Goal: Transaction & Acquisition: Purchase product/service

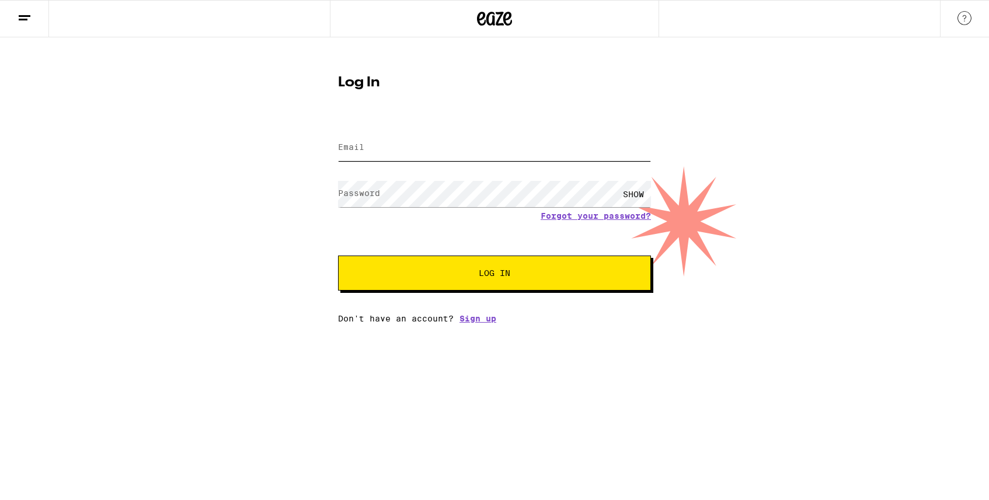
click at [482, 158] on input "Email" at bounding box center [494, 148] width 313 height 26
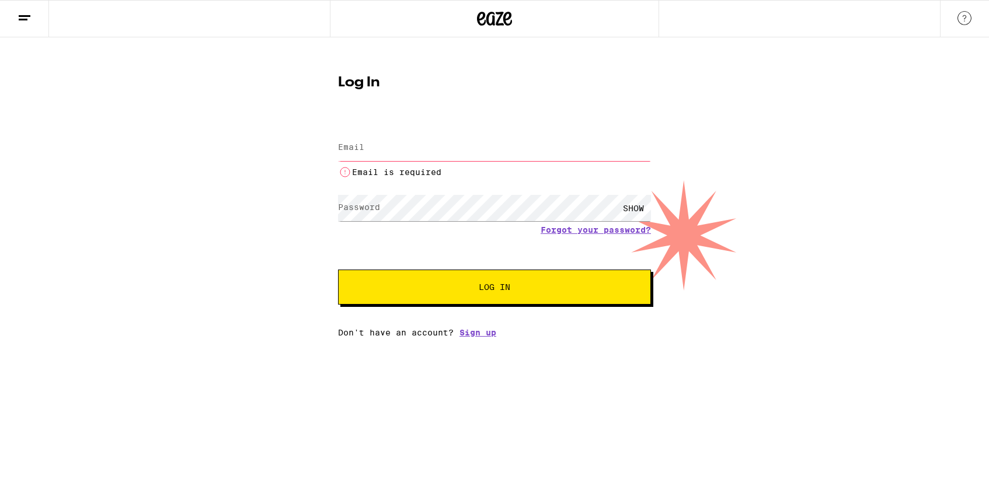
type input "[EMAIL_ADDRESS][DOMAIN_NAME]"
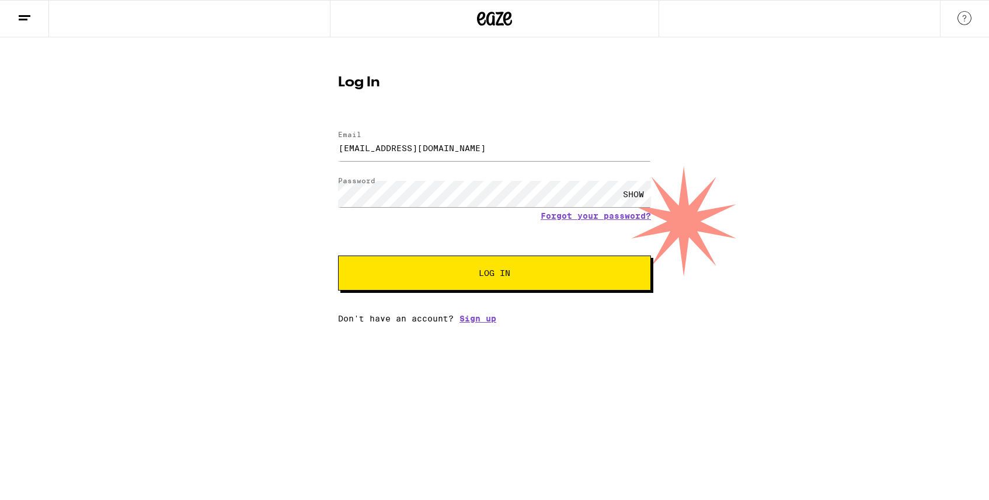
click at [490, 276] on span "Log In" at bounding box center [495, 273] width 32 height 8
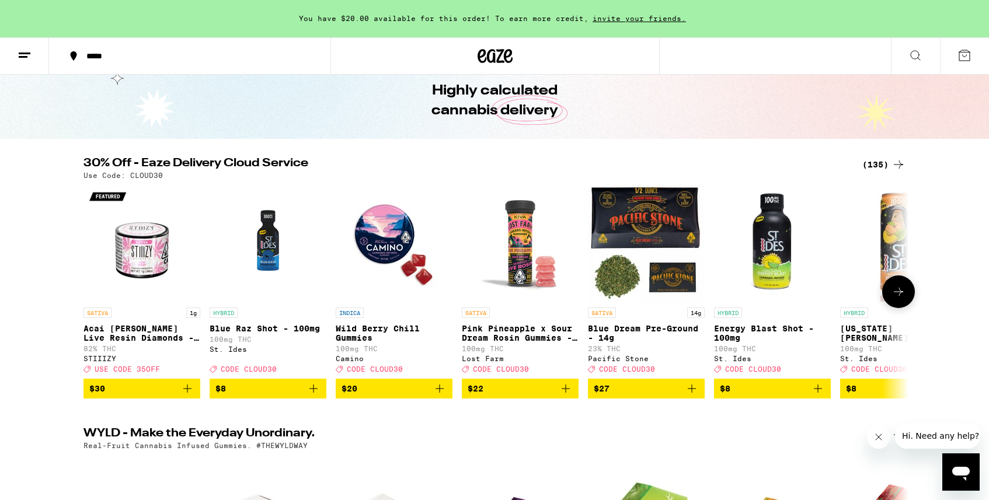
scroll to position [54, 0]
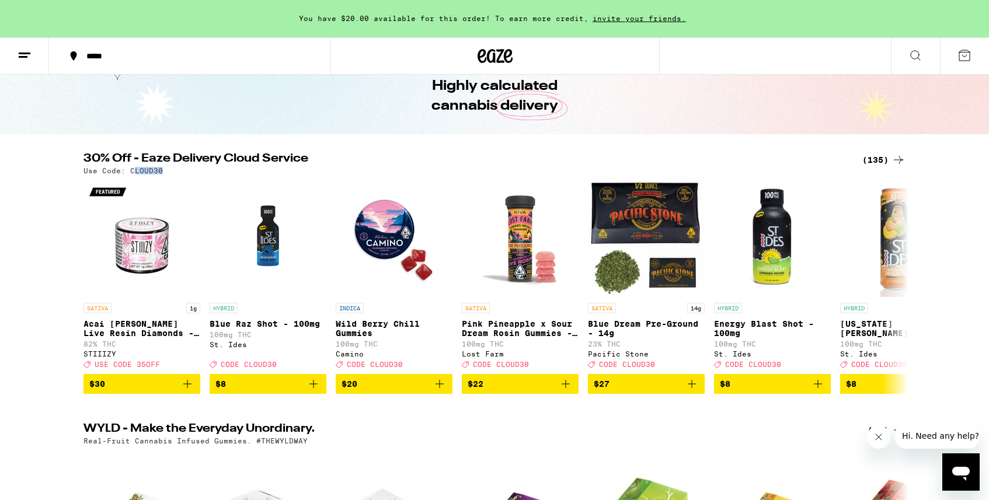
drag, startPoint x: 162, startPoint y: 169, endPoint x: 130, endPoint y: 167, distance: 31.6
click at [131, 168] on div "Use Code: CLOUD30" at bounding box center [494, 171] width 822 height 8
drag, startPoint x: 130, startPoint y: 167, endPoint x: 168, endPoint y: 173, distance: 38.4
click at [169, 173] on div "Use Code: CLOUD30" at bounding box center [494, 171] width 822 height 8
copy p "CLOUD30"
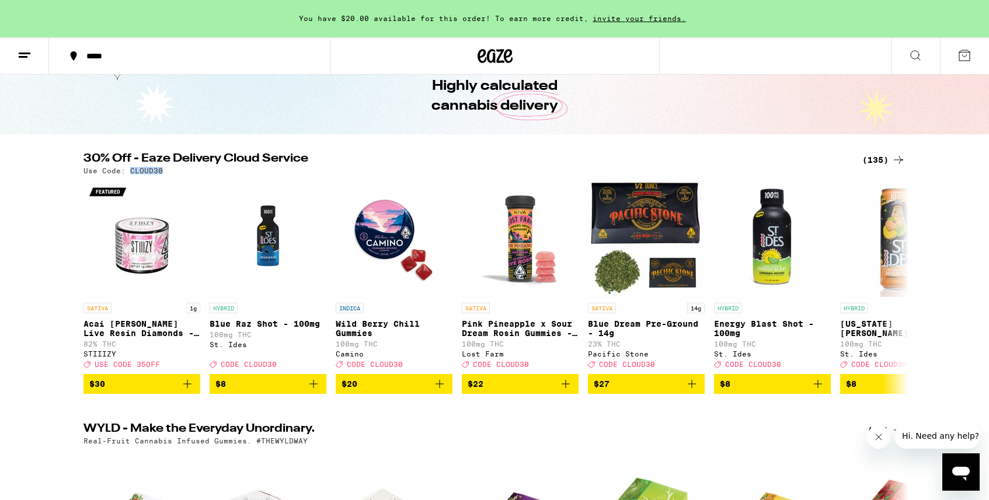
click at [880, 155] on div "(135)" at bounding box center [883, 160] width 43 height 14
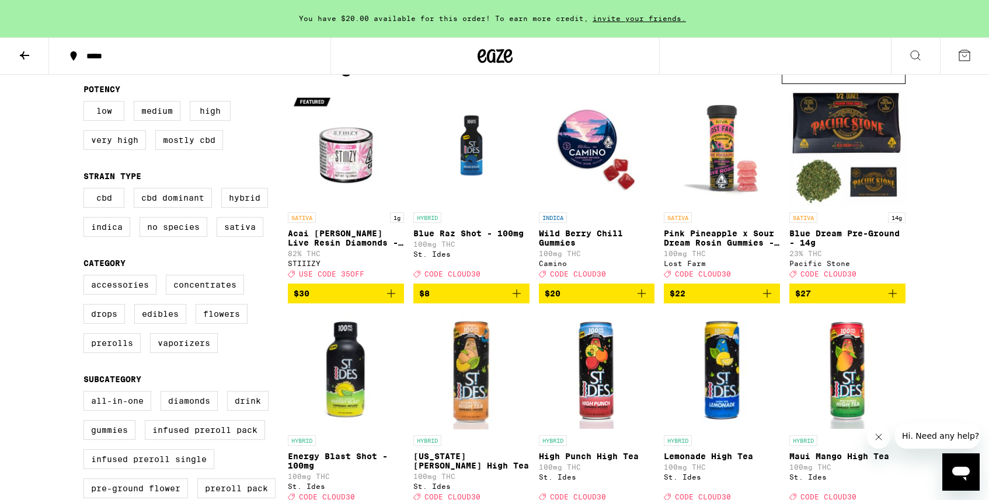
scroll to position [114, 0]
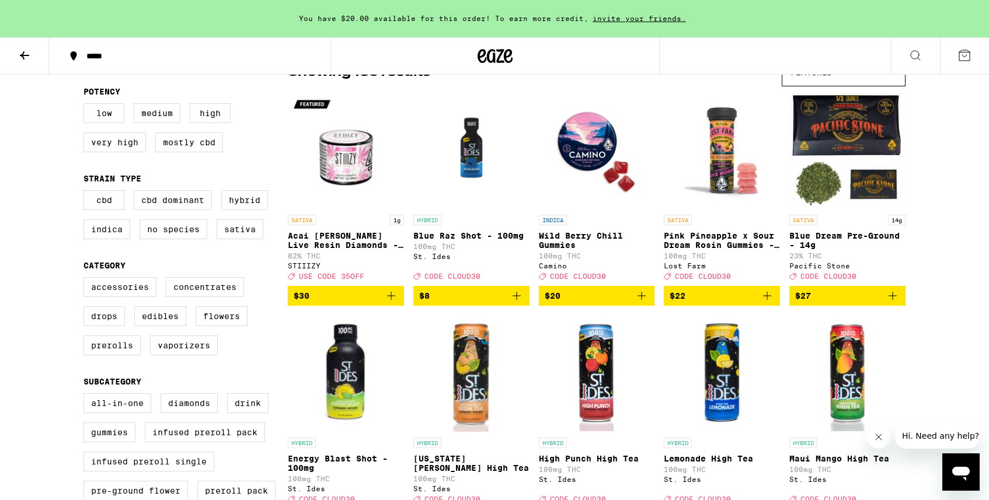
click at [643, 303] on icon "Add to bag" at bounding box center [641, 296] width 14 height 14
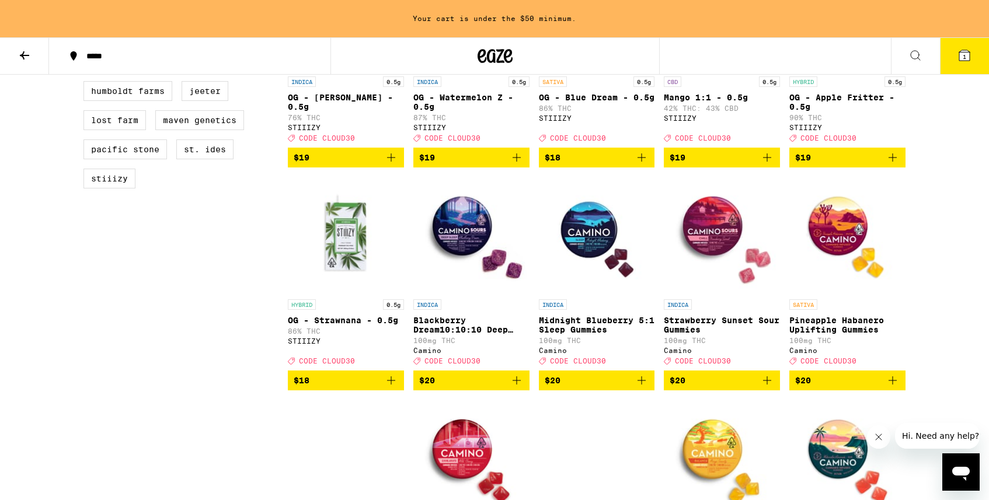
scroll to position [912, 0]
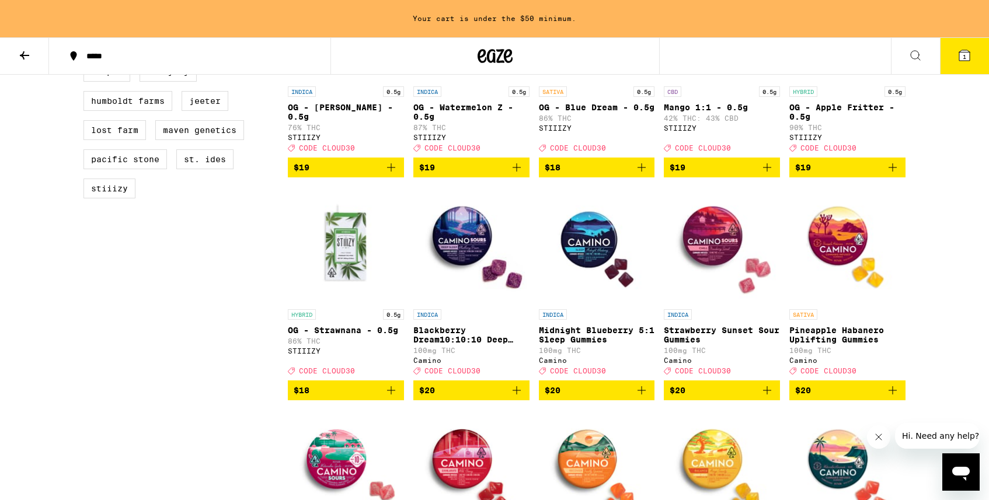
click at [639, 397] on icon "Add to bag" at bounding box center [641, 390] width 14 height 14
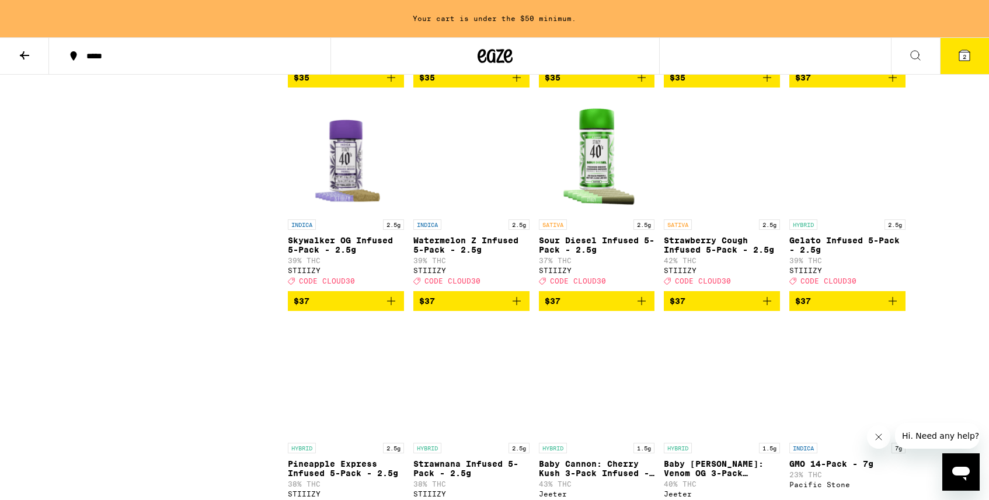
scroll to position [4548, 0]
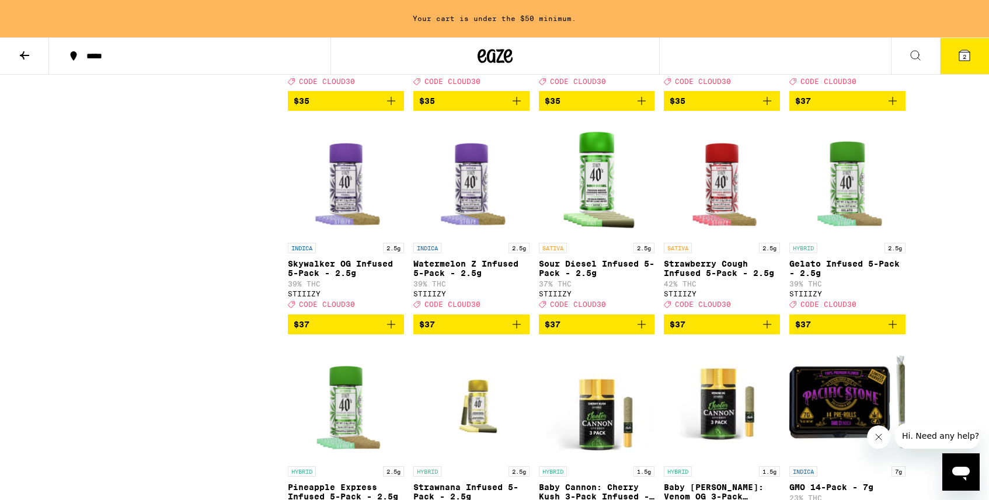
click at [395, 332] on icon "Add to bag" at bounding box center [391, 325] width 14 height 14
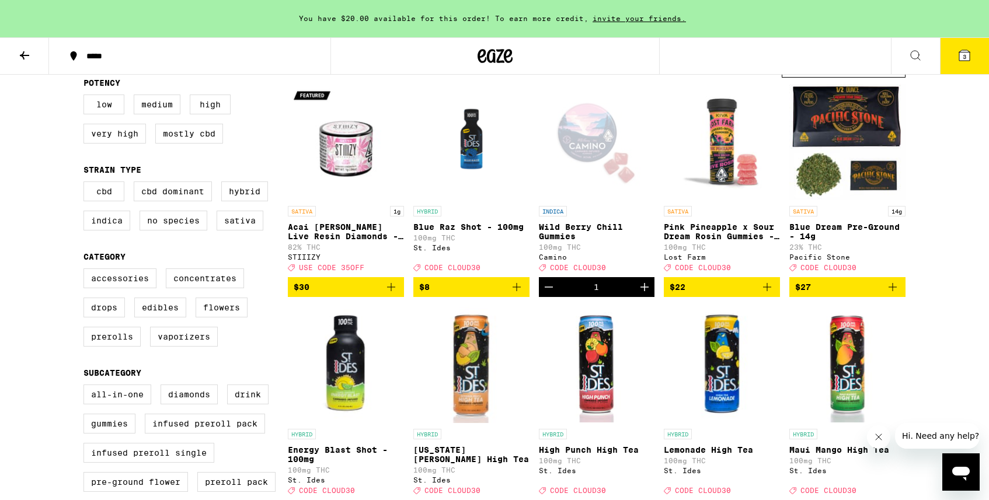
scroll to position [0, 0]
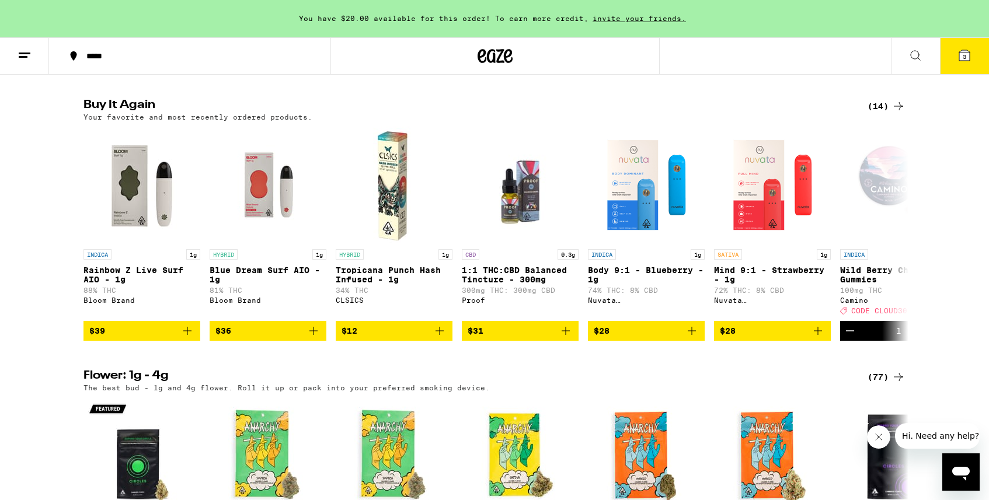
scroll to position [885, 0]
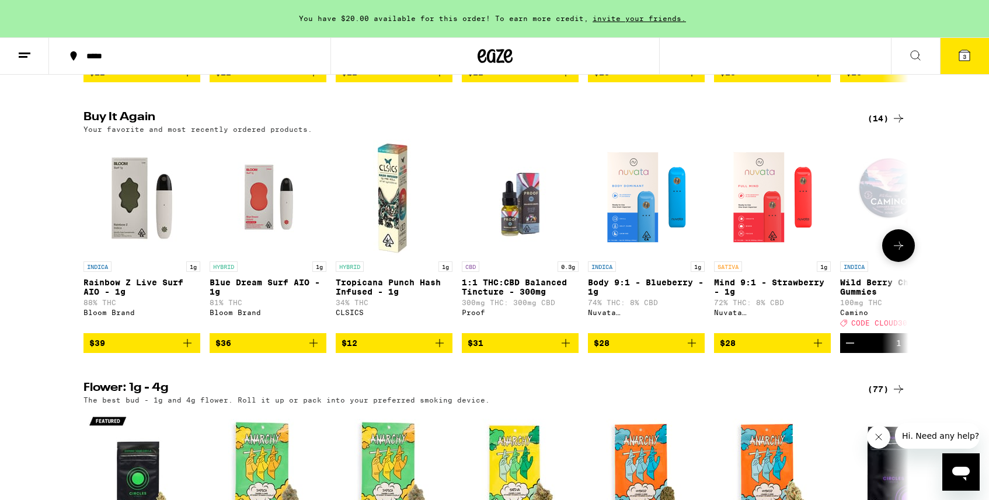
click at [313, 350] on icon "Add to bag" at bounding box center [313, 343] width 14 height 14
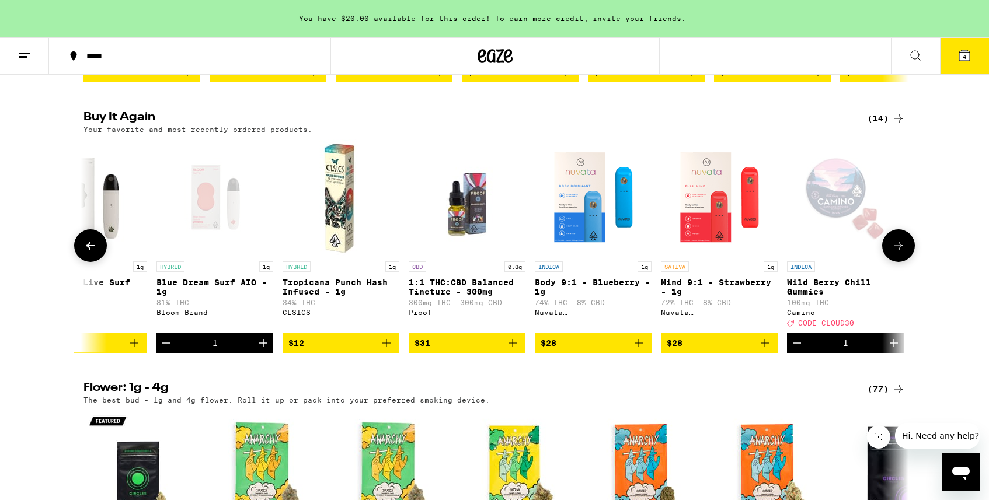
scroll to position [0, 56]
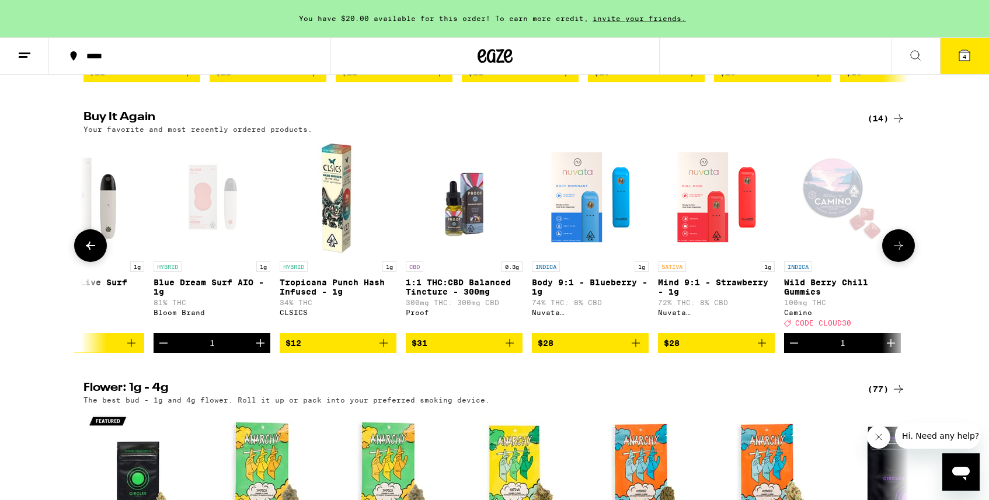
click at [759, 350] on icon "Add to bag" at bounding box center [762, 343] width 14 height 14
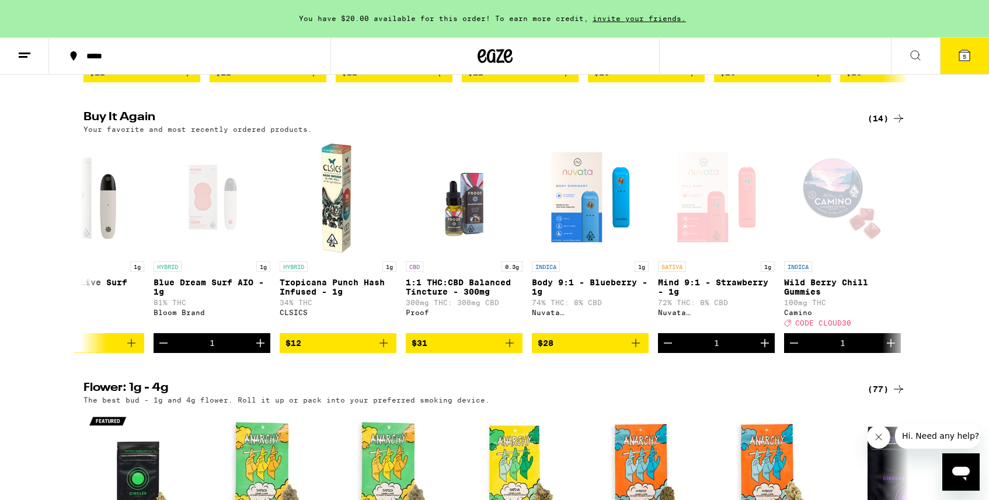
click at [962, 60] on icon at bounding box center [964, 55] width 11 height 11
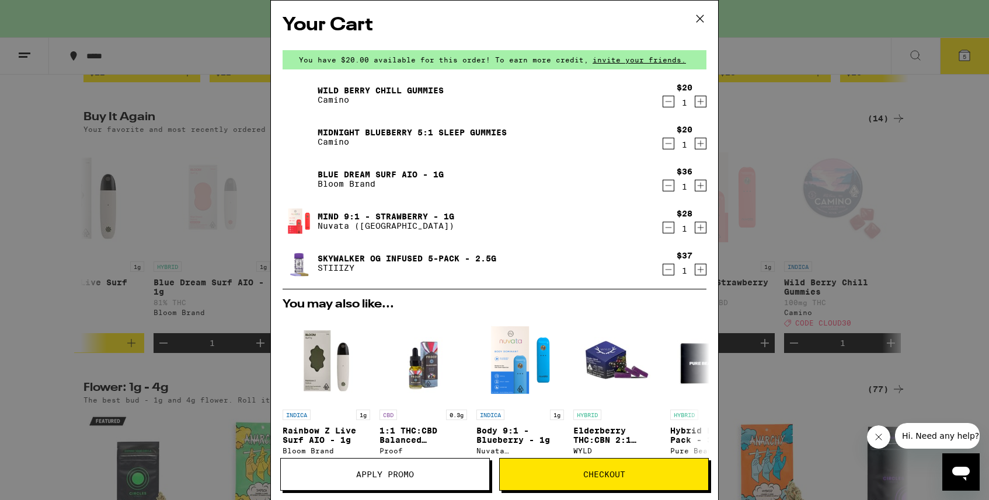
click at [665, 190] on icon "Decrement" at bounding box center [668, 186] width 11 height 14
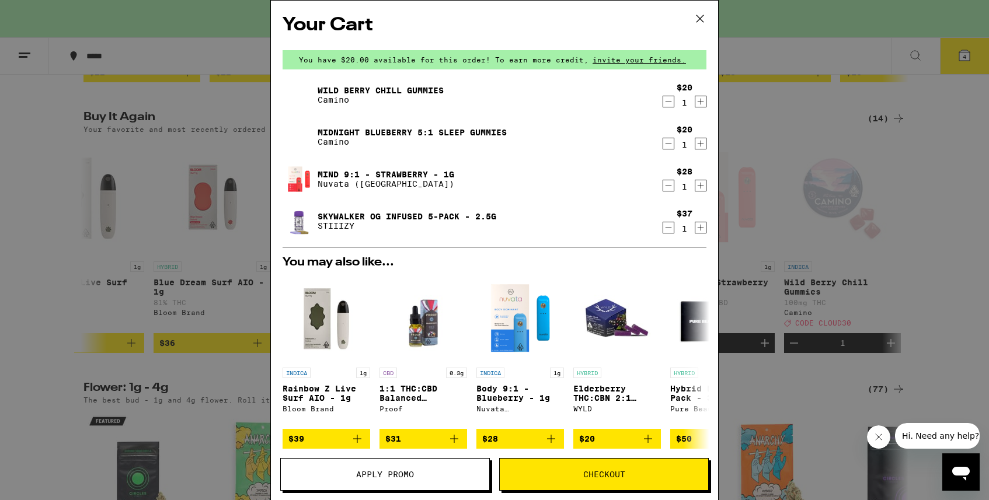
click at [670, 100] on icon "Decrement" at bounding box center [668, 102] width 11 height 14
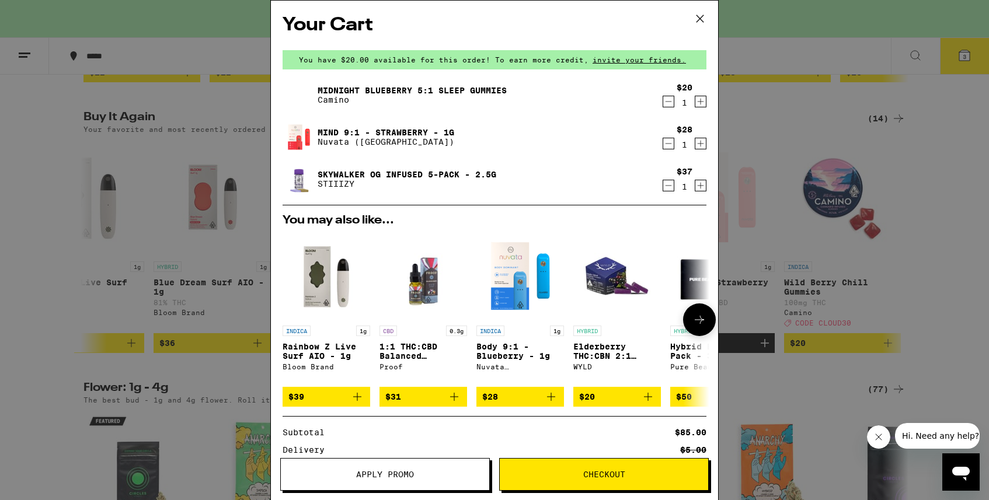
scroll to position [138, 0]
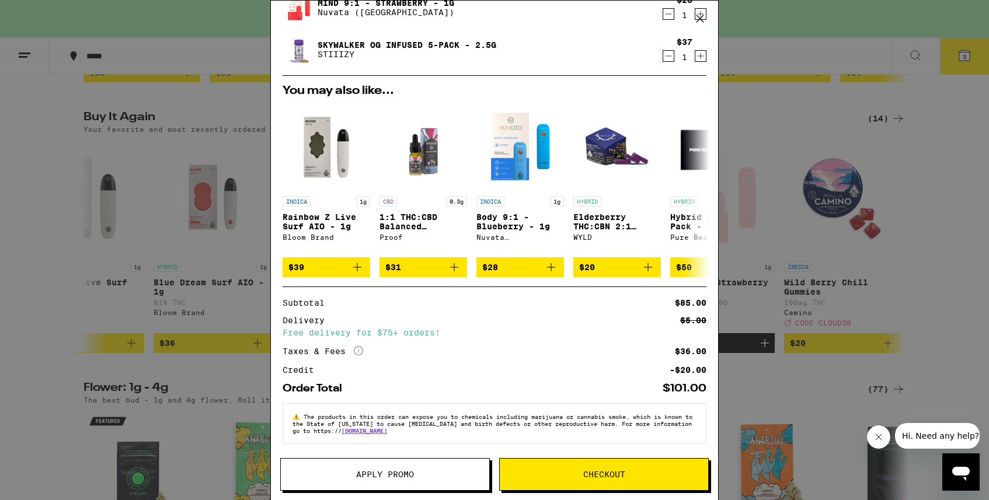
click at [419, 472] on span "Apply Promo" at bounding box center [385, 474] width 208 height 8
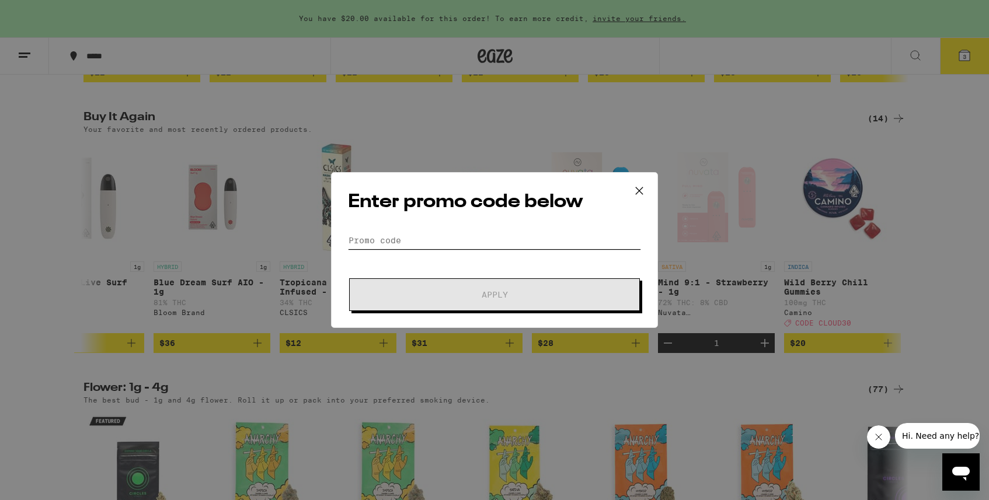
click at [448, 241] on input "Promo Code" at bounding box center [494, 241] width 293 height 18
paste input "CLOUD30"
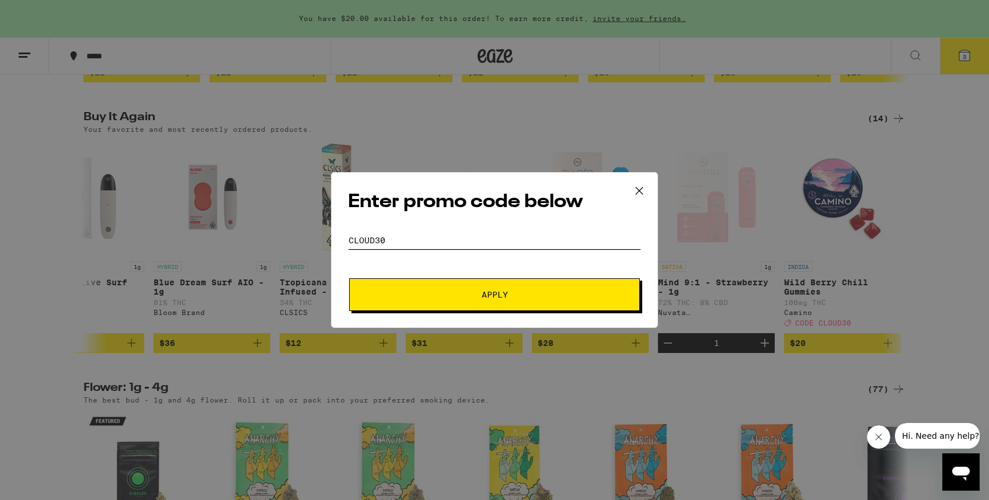
type input "CLOUD30"
click at [458, 293] on span "Apply" at bounding box center [494, 295] width 210 height 8
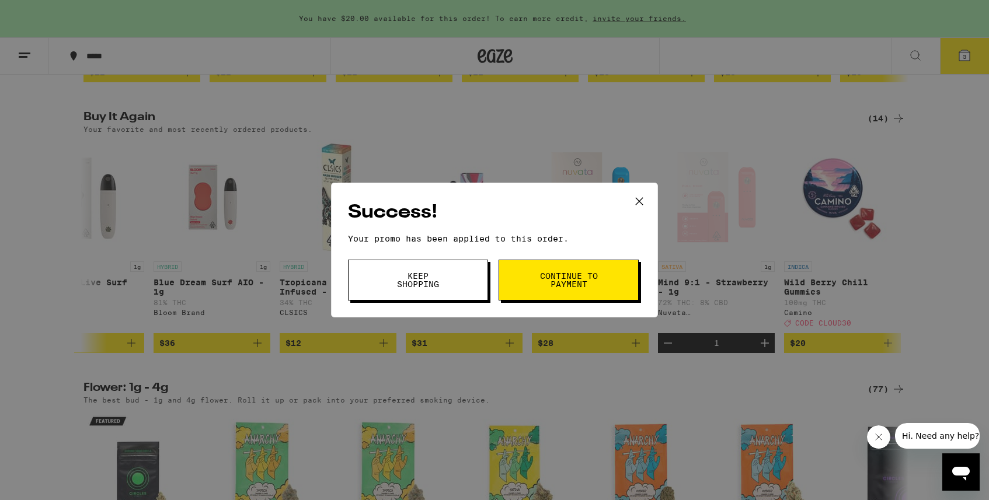
click at [531, 281] on button "Continue to payment" at bounding box center [568, 280] width 140 height 41
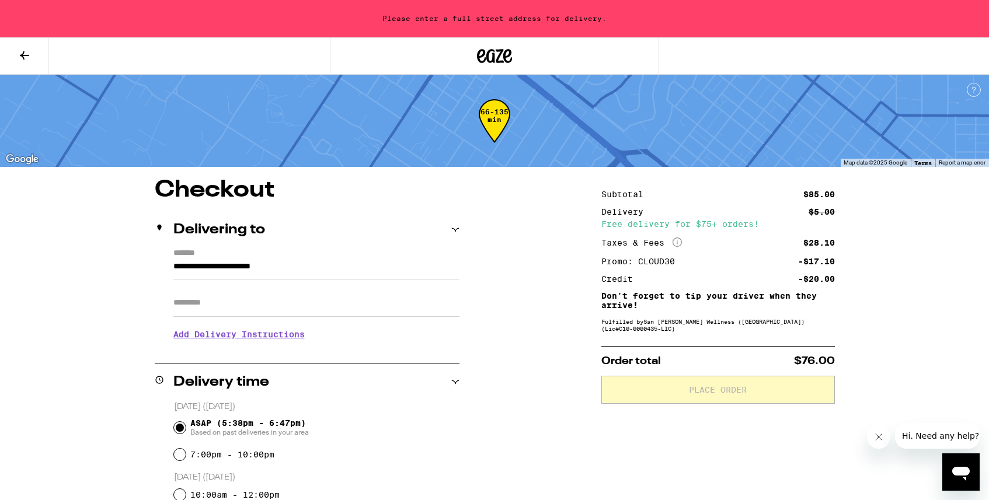
click at [420, 267] on input "**********" at bounding box center [316, 270] width 286 height 20
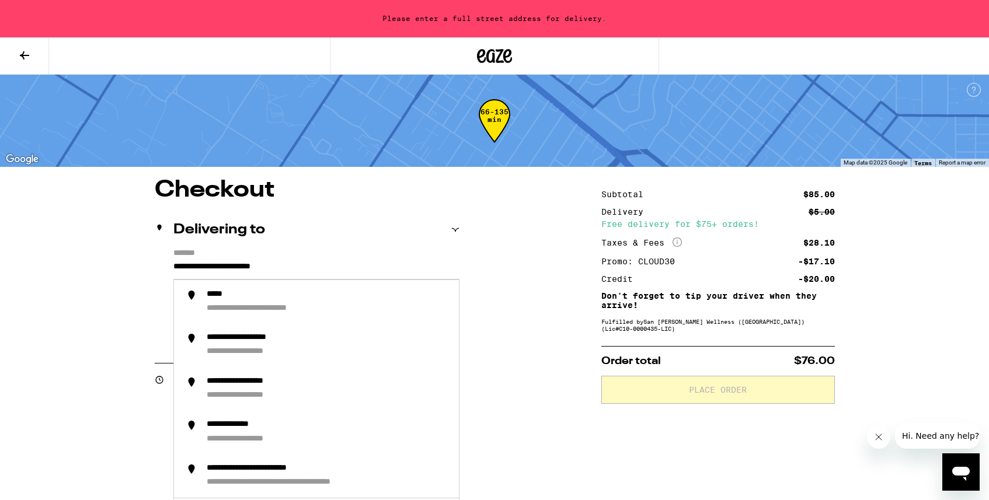
click at [369, 263] on input "**********" at bounding box center [316, 270] width 286 height 20
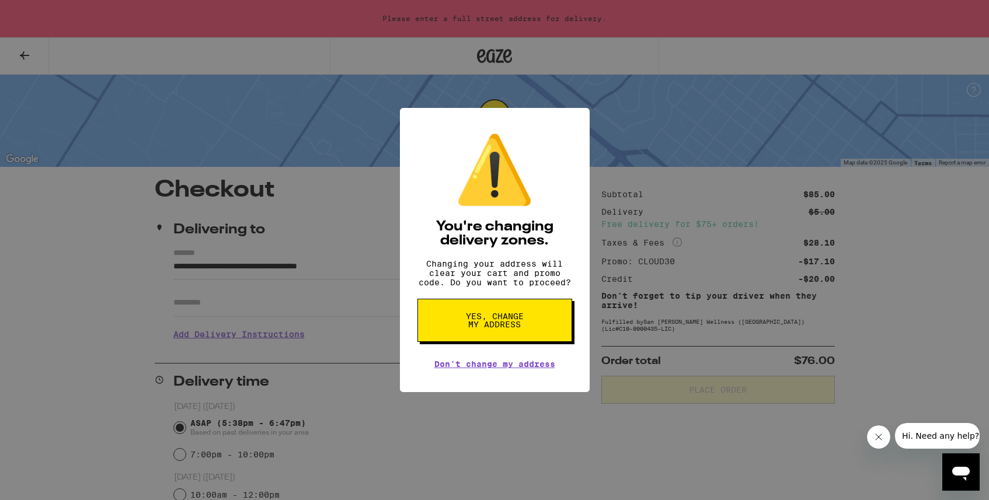
click at [529, 323] on button "Yes, change my address" at bounding box center [494, 320] width 155 height 43
type input "**********"
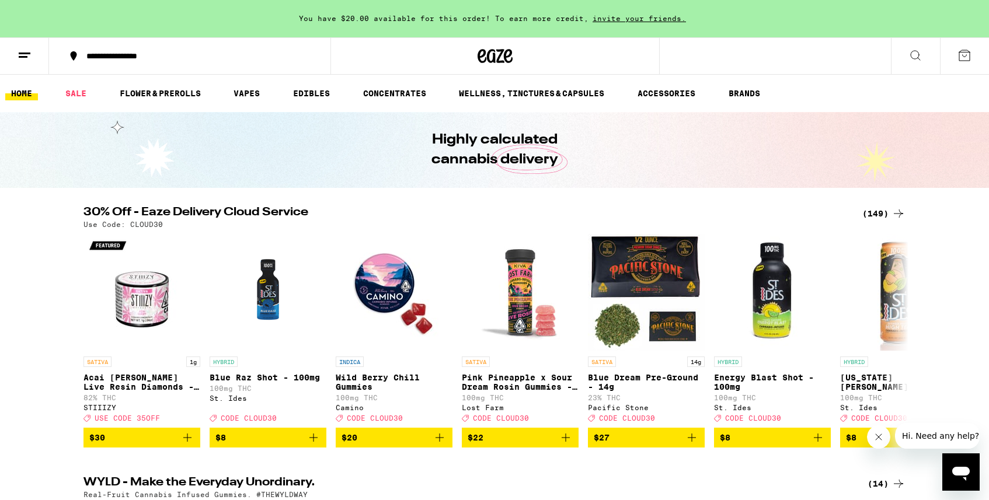
click at [961, 60] on icon at bounding box center [964, 55] width 14 height 14
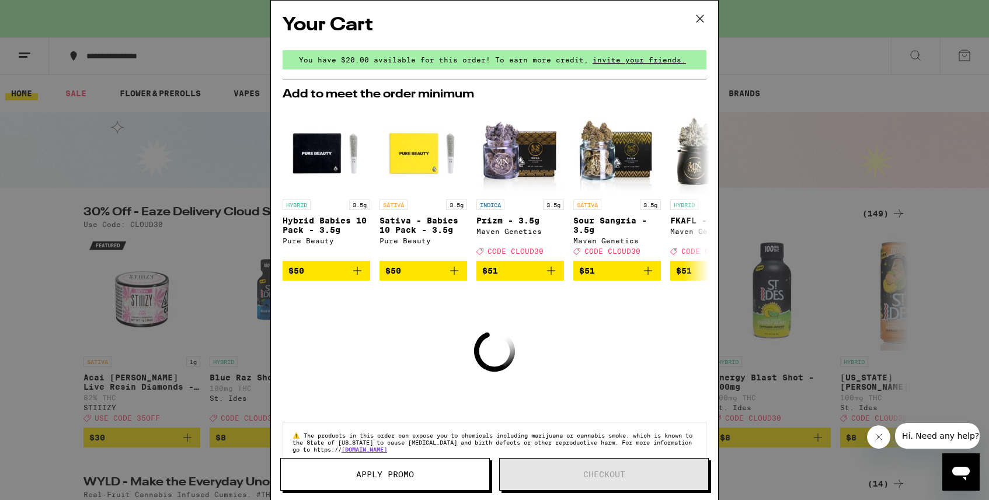
click at [430, 491] on div "Apply Promo Checkout" at bounding box center [494, 479] width 447 height 42
click at [430, 470] on button "Apply Promo" at bounding box center [385, 474] width 210 height 33
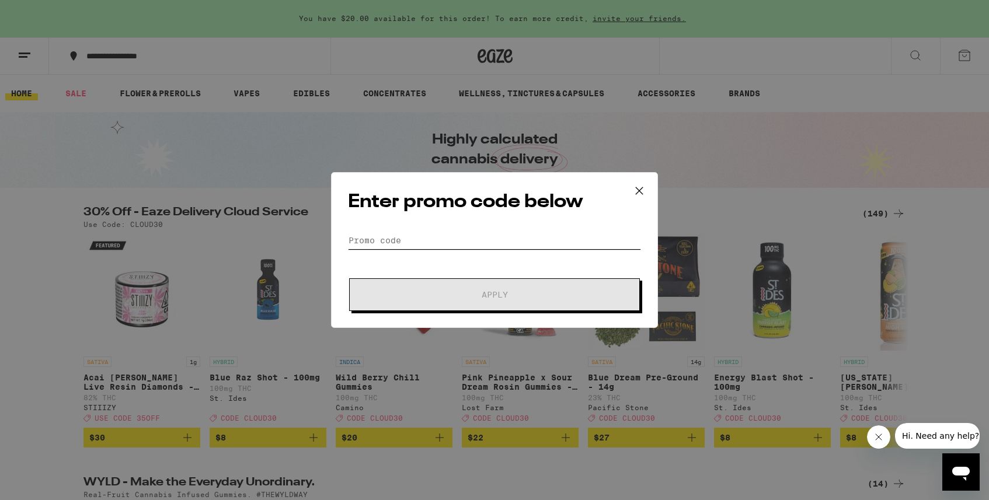
click at [490, 246] on input "Promo Code" at bounding box center [494, 241] width 293 height 18
paste input "CLOUD30"
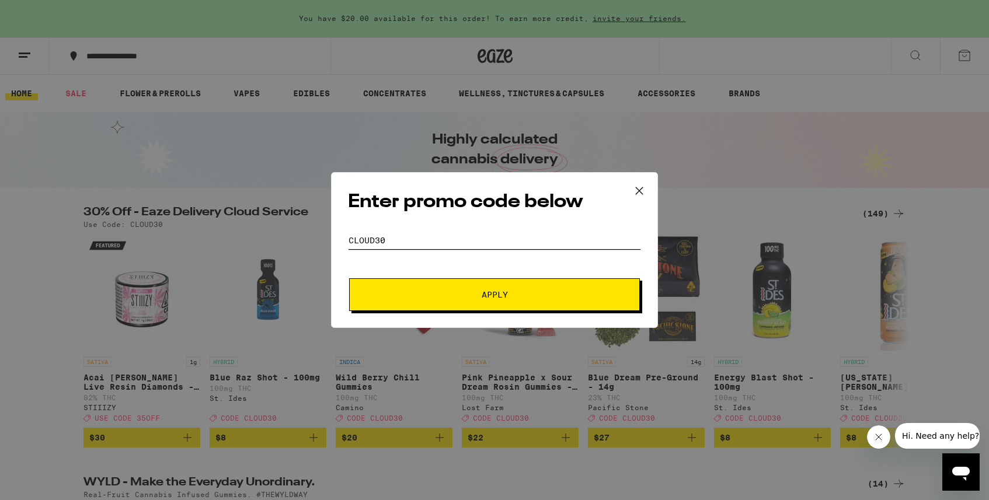
type input "CLOUD30"
click at [480, 297] on span "Apply" at bounding box center [494, 295] width 210 height 8
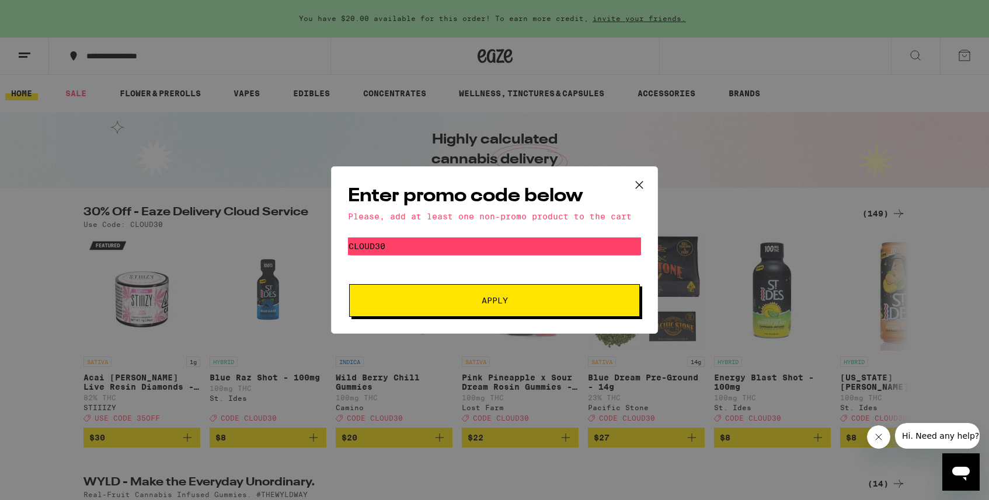
click at [639, 179] on icon at bounding box center [639, 185] width 18 height 18
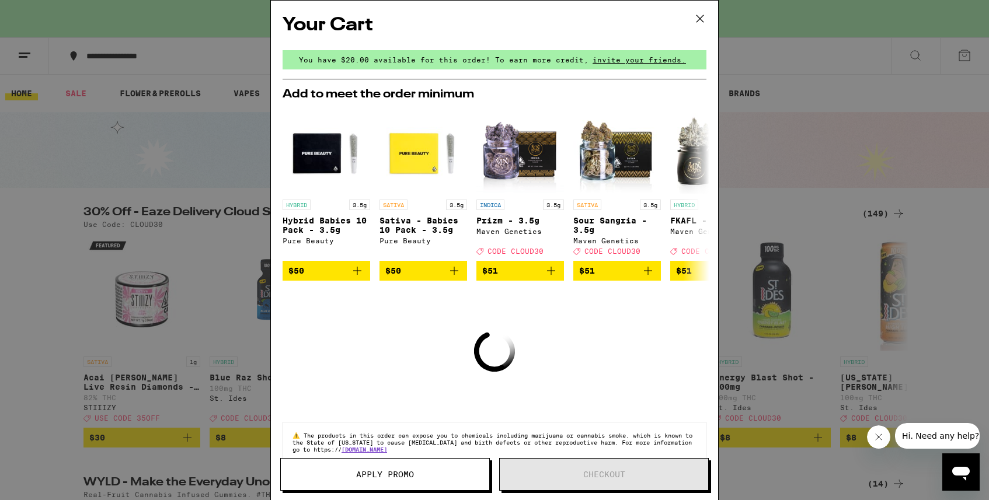
click at [697, 24] on icon at bounding box center [700, 19] width 18 height 18
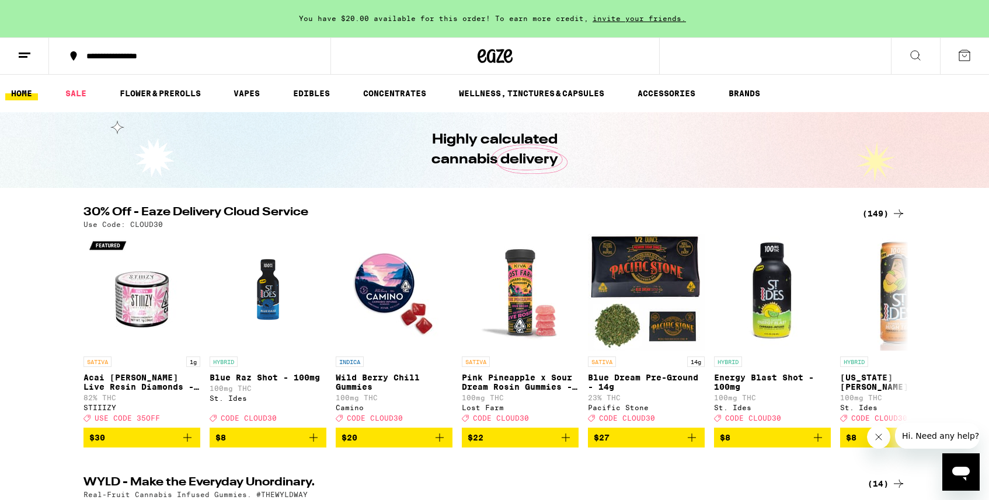
click at [966, 57] on icon at bounding box center [964, 55] width 14 height 14
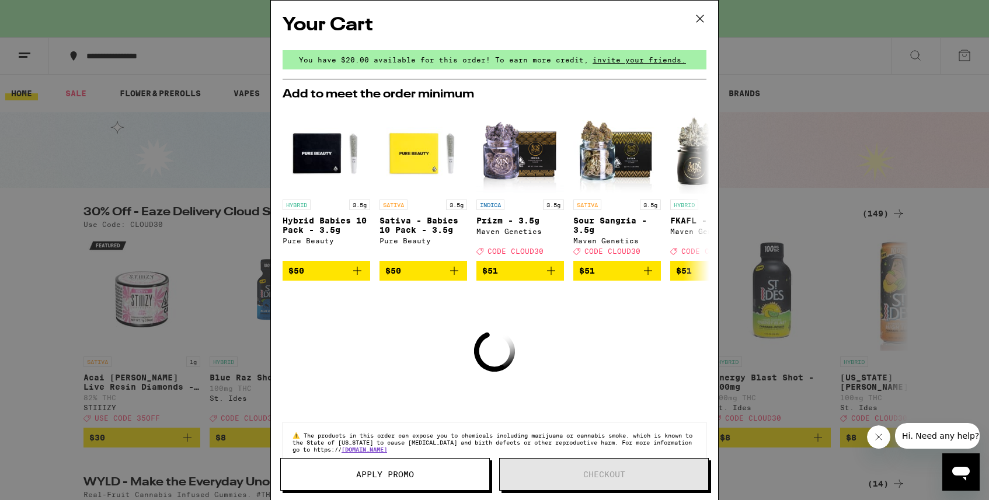
click at [699, 18] on icon at bounding box center [699, 18] width 7 height 7
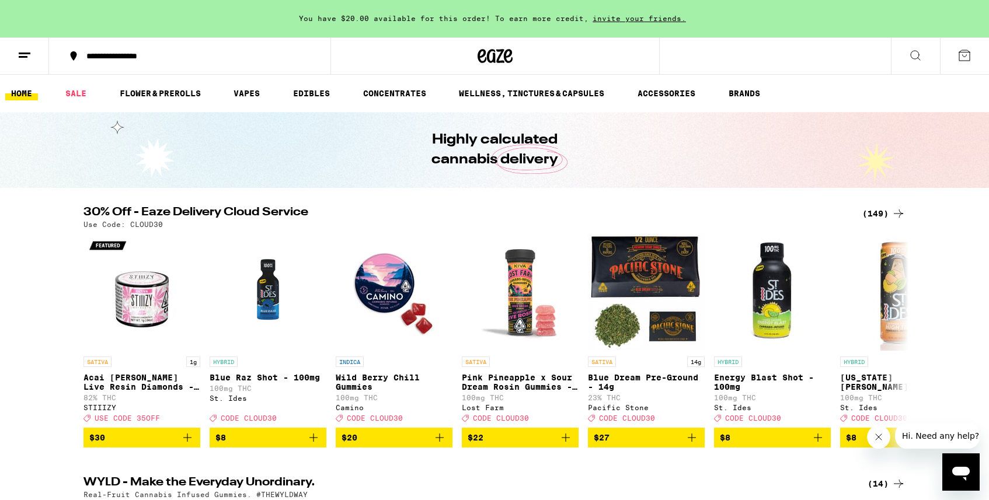
scroll to position [68, 0]
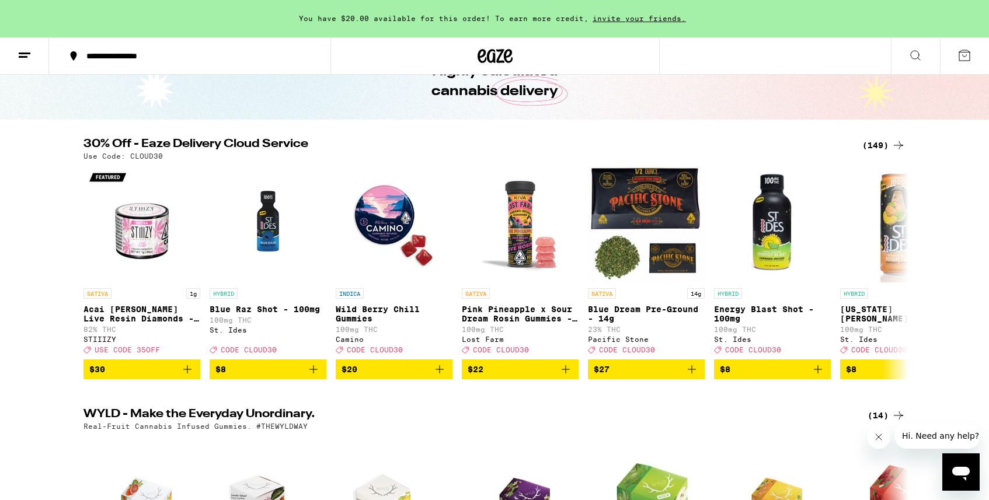
click at [890, 149] on div "(149)" at bounding box center [883, 145] width 43 height 14
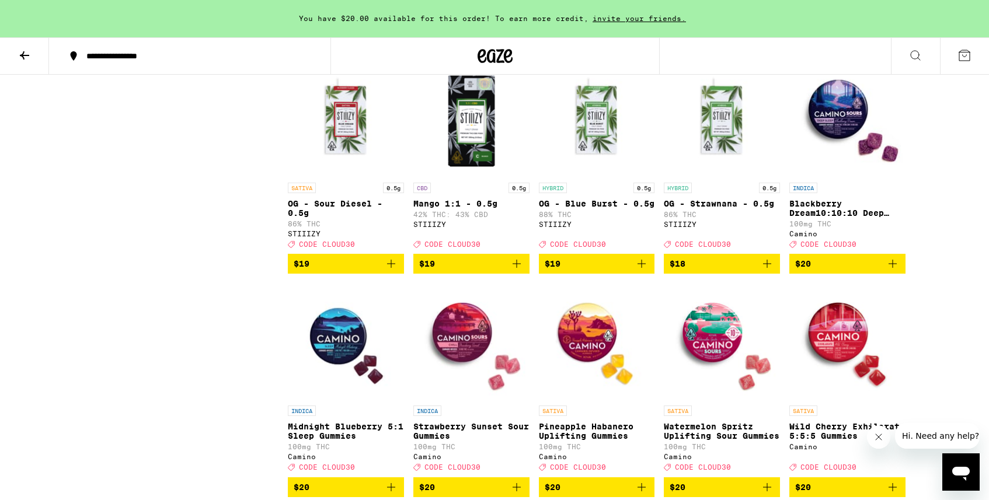
scroll to position [1179, 0]
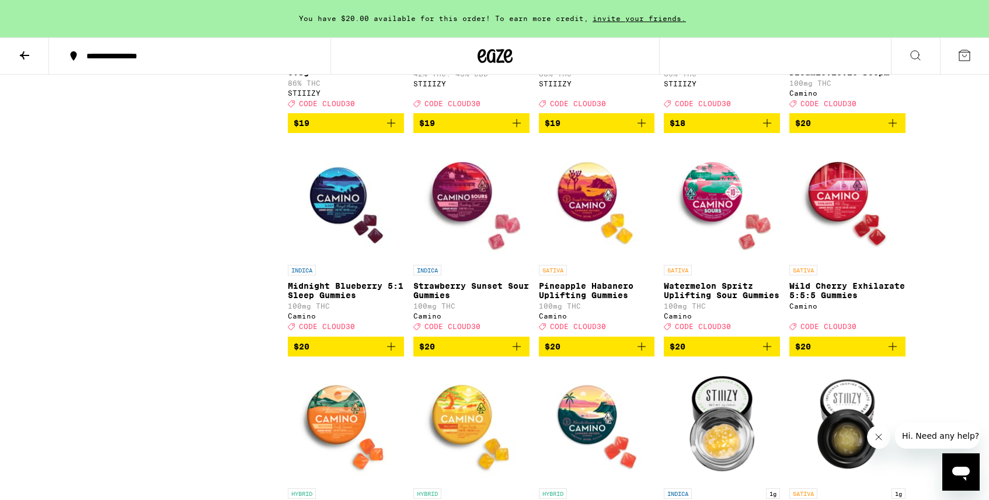
click at [385, 354] on icon "Add to bag" at bounding box center [391, 347] width 14 height 14
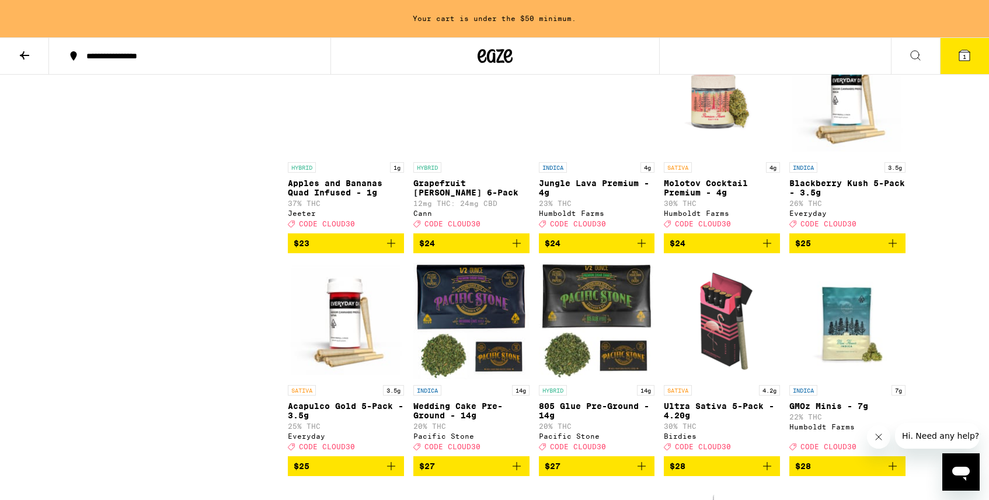
scroll to position [2684, 0]
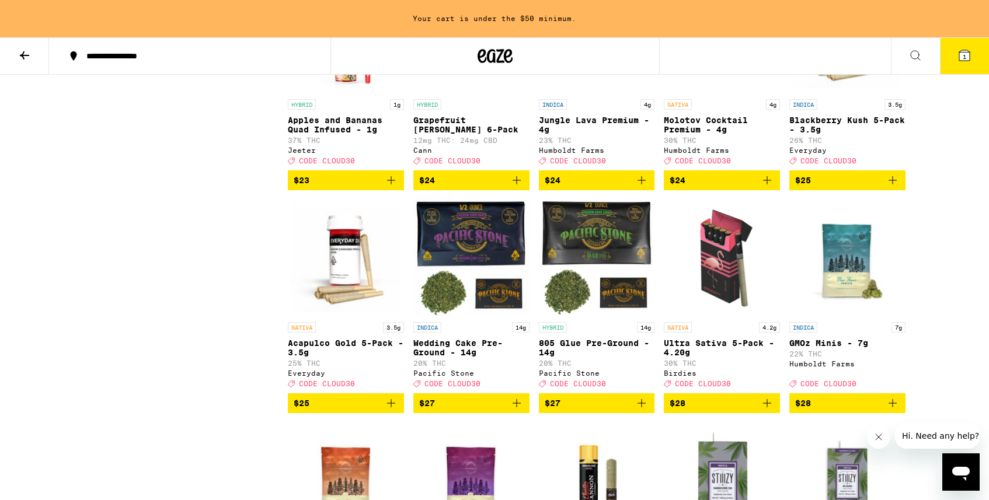
click at [688, 187] on span "$24" at bounding box center [721, 180] width 104 height 14
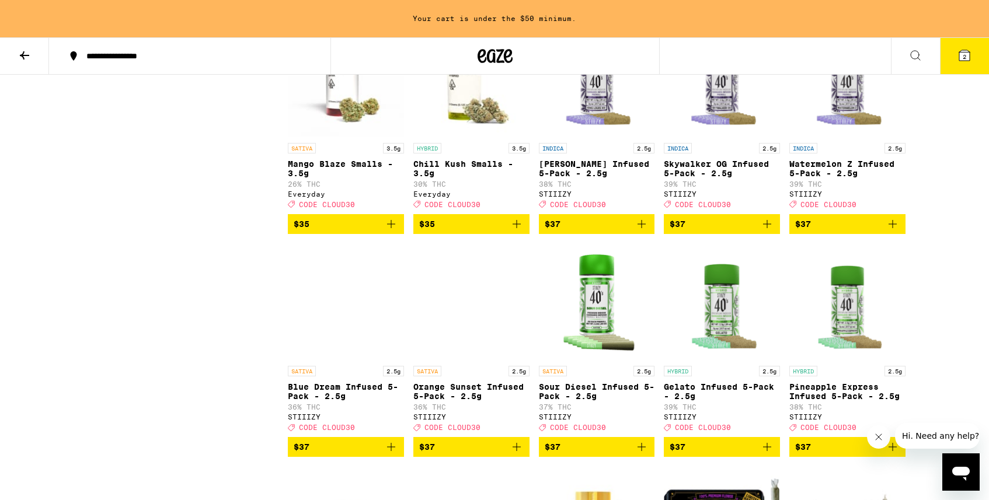
scroll to position [4872, 0]
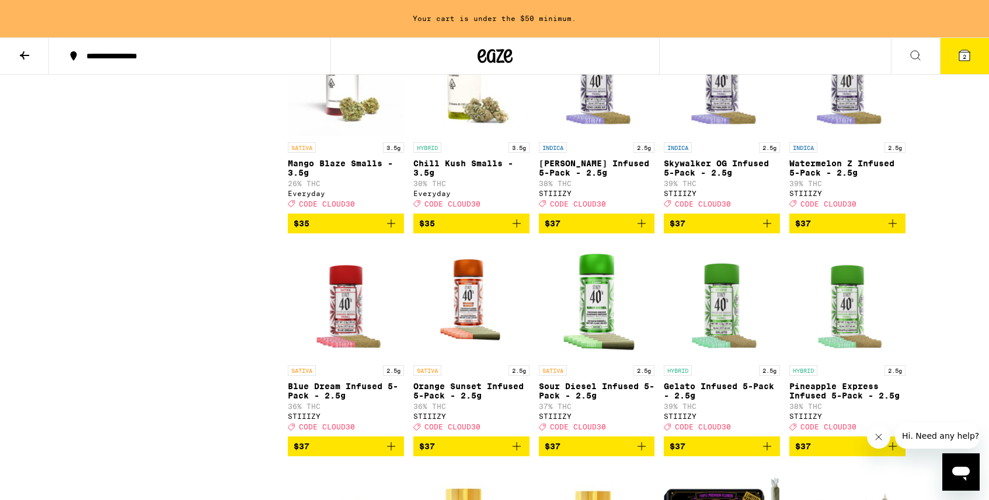
click at [764, 231] on icon "Add to bag" at bounding box center [767, 224] width 14 height 14
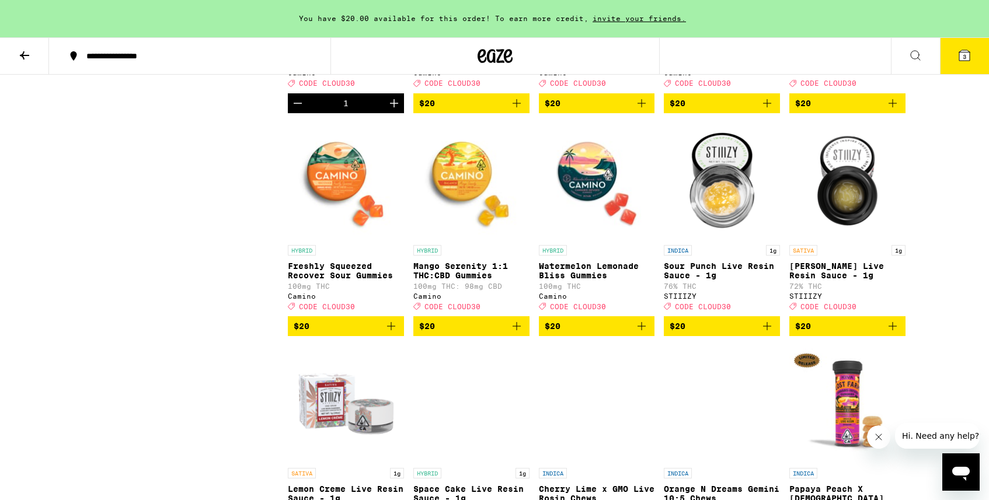
scroll to position [1117, 0]
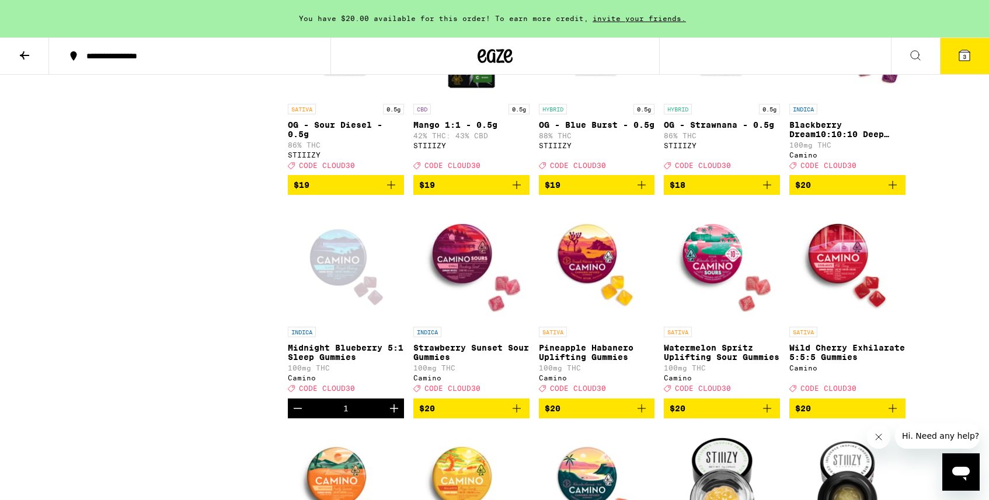
click at [26, 51] on icon at bounding box center [25, 55] width 14 height 14
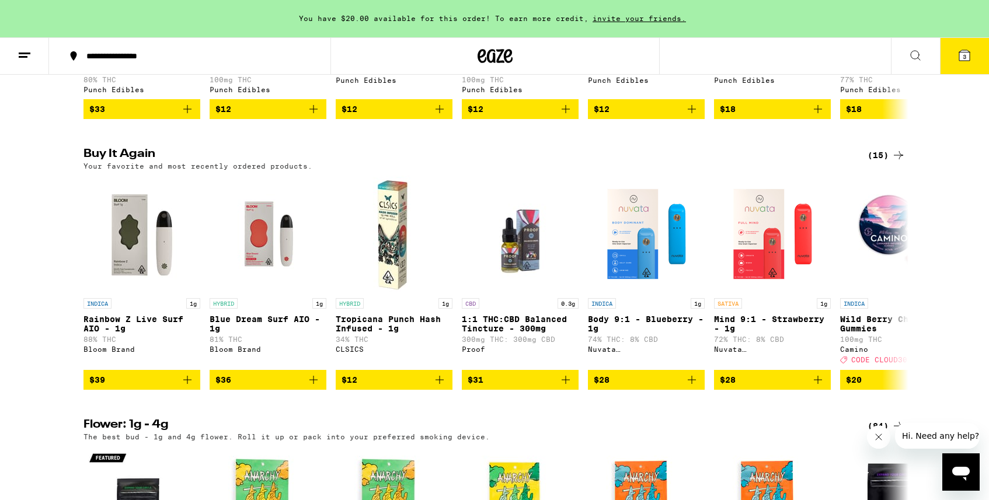
scroll to position [848, 0]
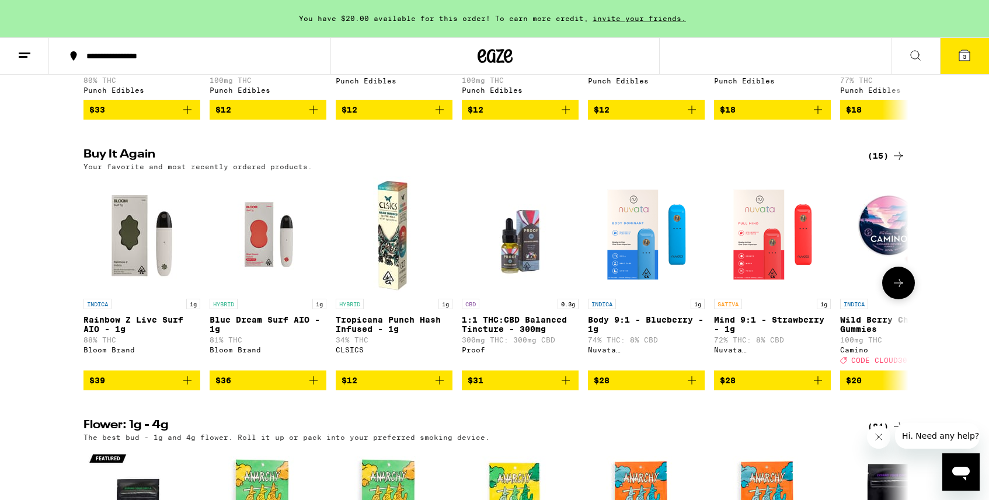
click at [823, 388] on icon "Add to bag" at bounding box center [818, 381] width 14 height 14
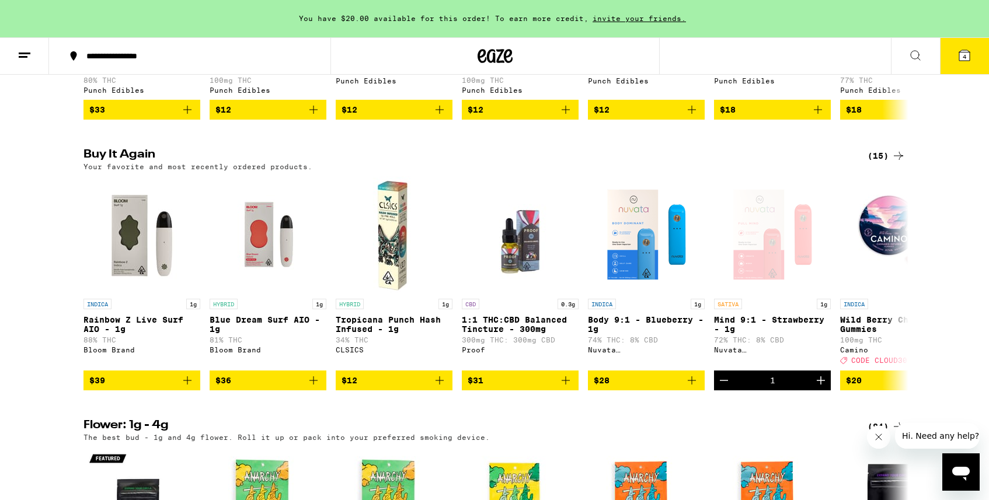
click at [972, 50] on button "4" at bounding box center [964, 56] width 49 height 36
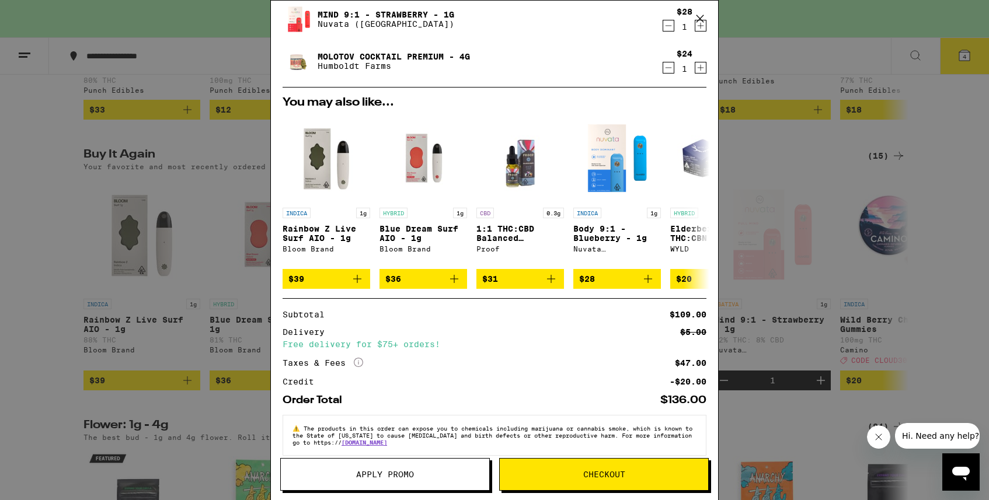
scroll to position [180, 0]
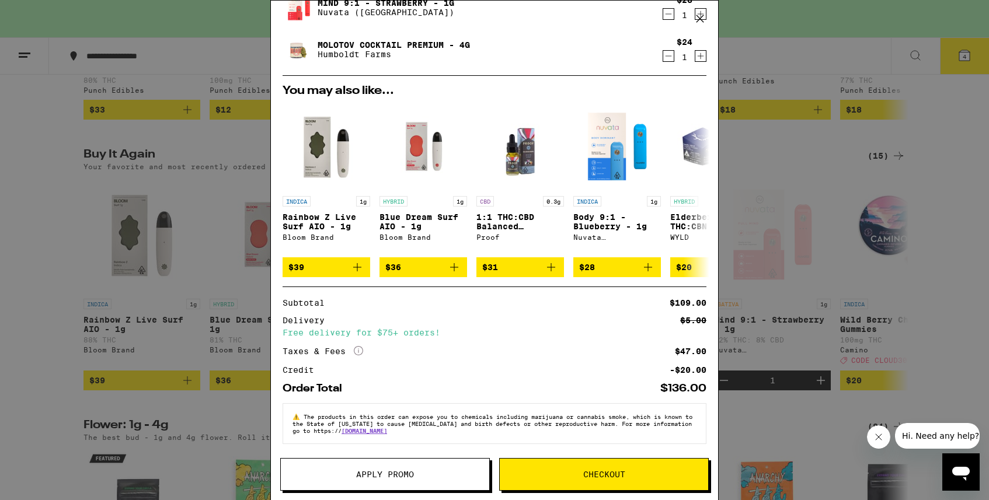
click at [425, 470] on span "Apply Promo" at bounding box center [385, 474] width 208 height 8
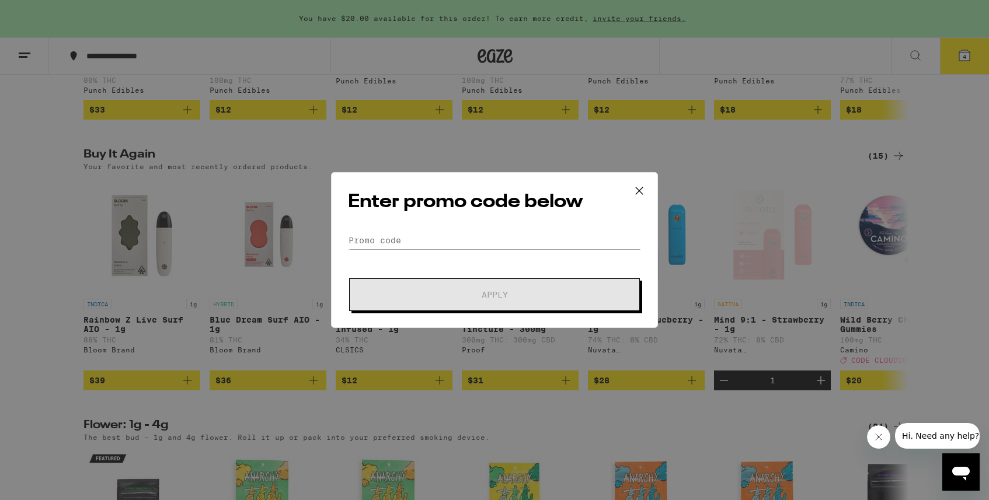
click at [451, 252] on form "Promo Code Apply" at bounding box center [494, 271] width 293 height 79
click at [451, 240] on input "Promo Code" at bounding box center [494, 241] width 293 height 18
paste input "CLOUD30"
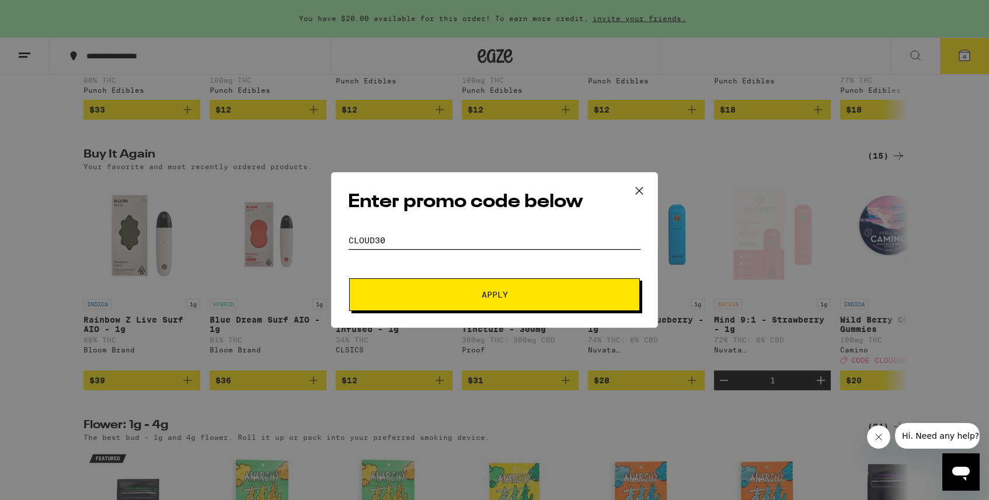
type input "CLOUD30"
click at [451, 292] on span "Apply" at bounding box center [494, 295] width 210 height 8
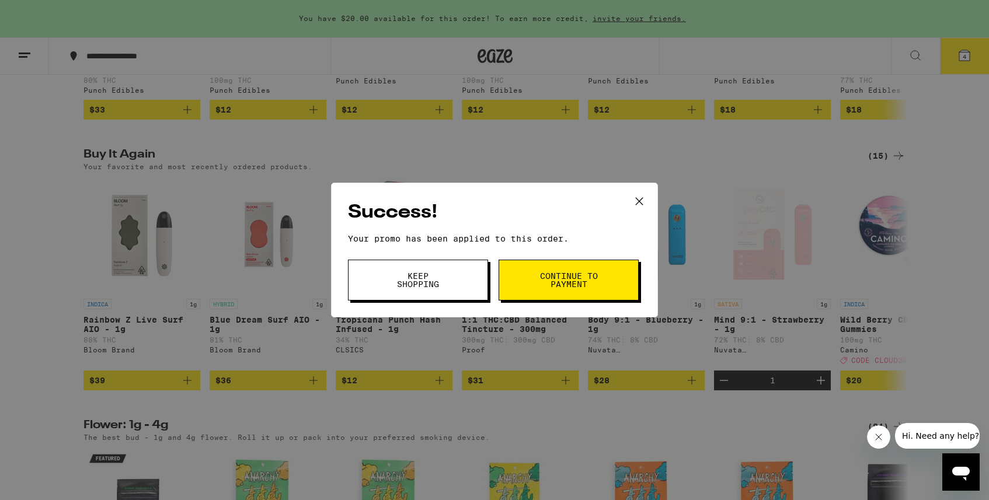
click at [524, 275] on button "Continue to payment" at bounding box center [568, 280] width 140 height 41
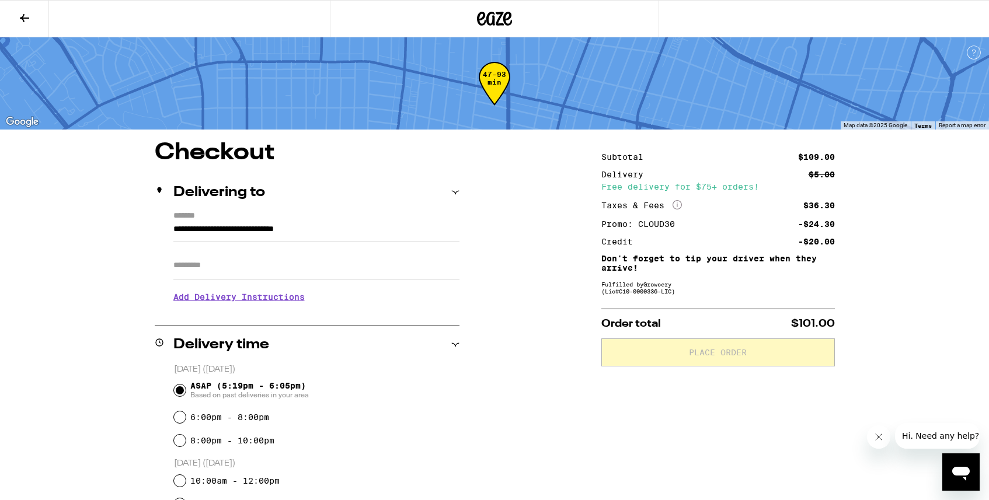
click at [382, 268] on input "Apt/Suite" at bounding box center [316, 266] width 286 height 28
type input "***"
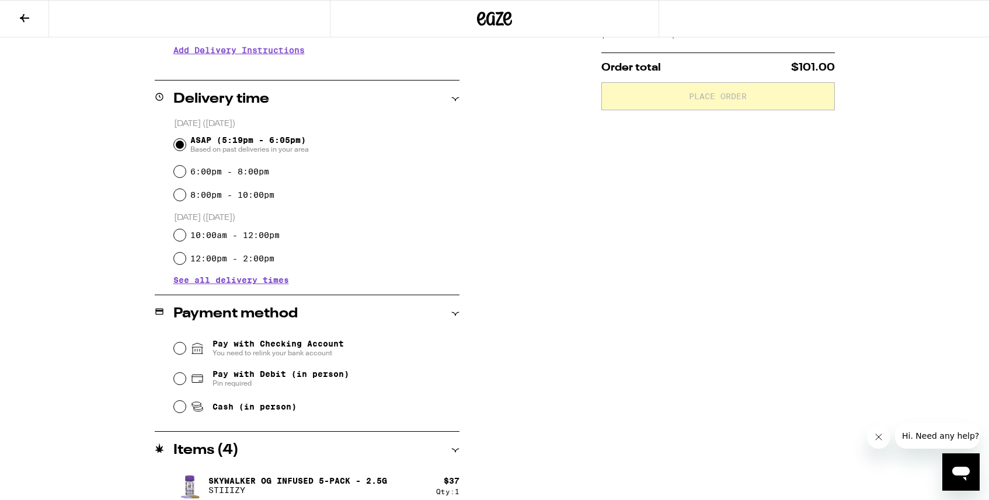
scroll to position [341, 0]
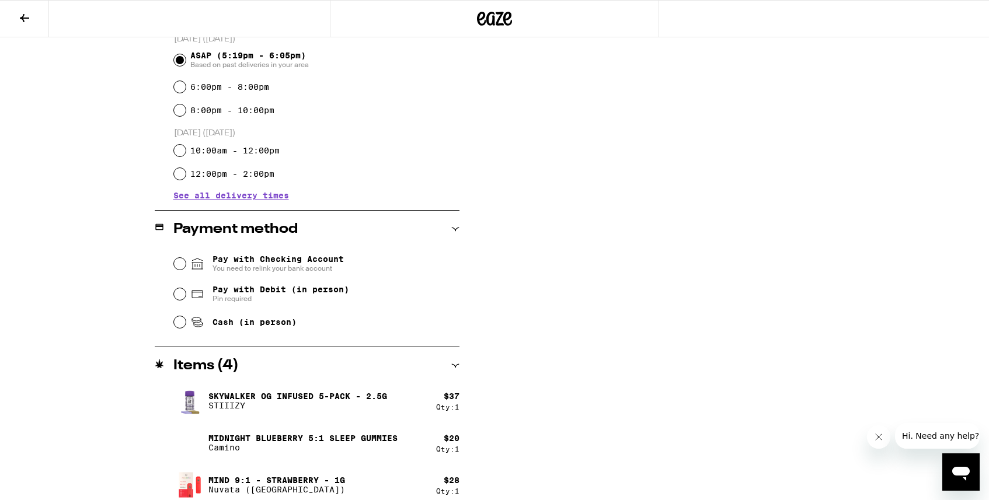
click at [329, 266] on span "You need to relink your bank account" at bounding box center [277, 268] width 131 height 9
click at [186, 266] on input "Pay with Checking Account You need to relink your bank account" at bounding box center [180, 264] width 12 height 12
click at [291, 298] on span "Pin required" at bounding box center [280, 298] width 137 height 9
click at [186, 298] on input "Pay with Debit (in person) Pin required" at bounding box center [180, 294] width 12 height 12
radio input "true"
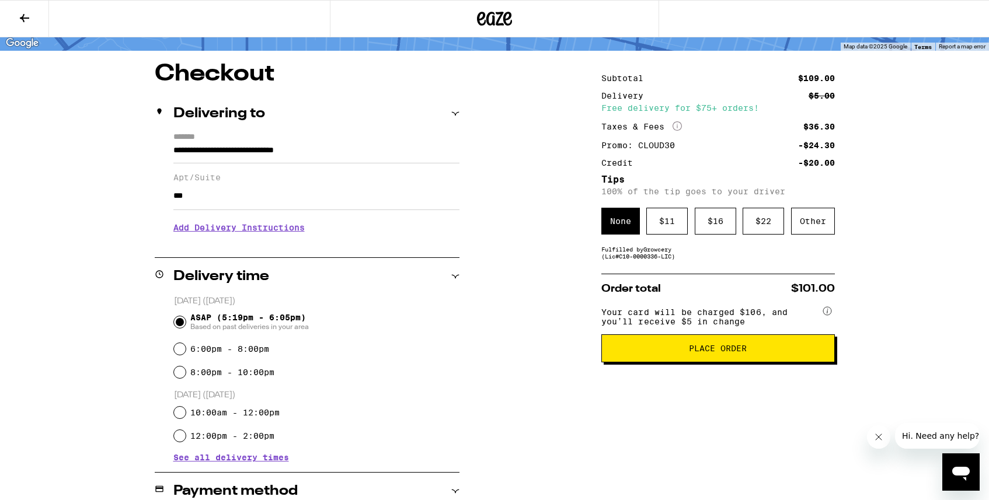
scroll to position [0, 0]
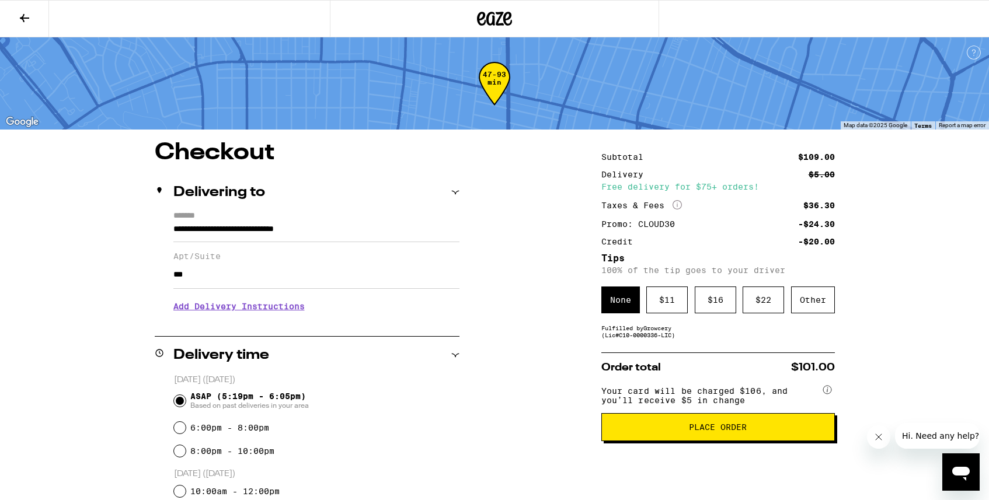
click at [360, 197] on div "Delivering to" at bounding box center [307, 193] width 305 height 14
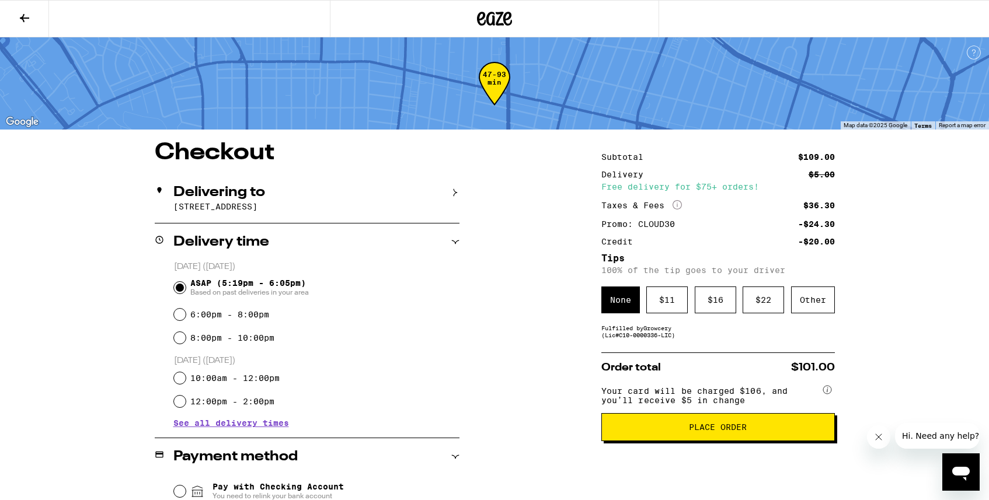
click at [351, 249] on div "Delivery time" at bounding box center [307, 242] width 305 height 14
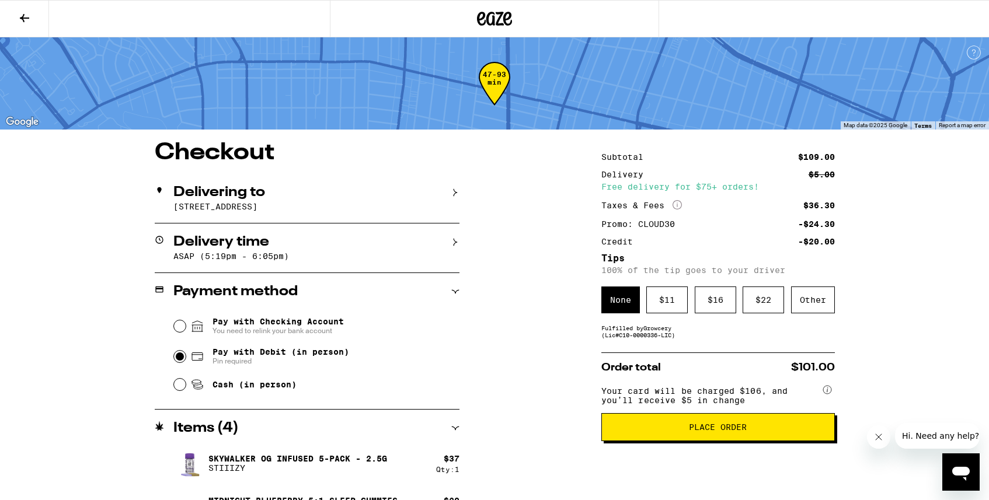
click at [347, 306] on div "Payment method" at bounding box center [307, 291] width 305 height 37
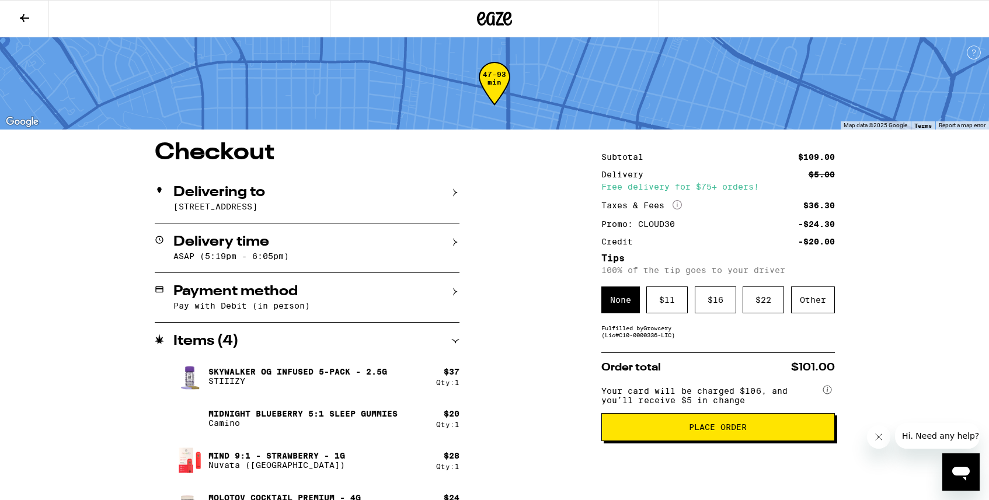
scroll to position [33, 0]
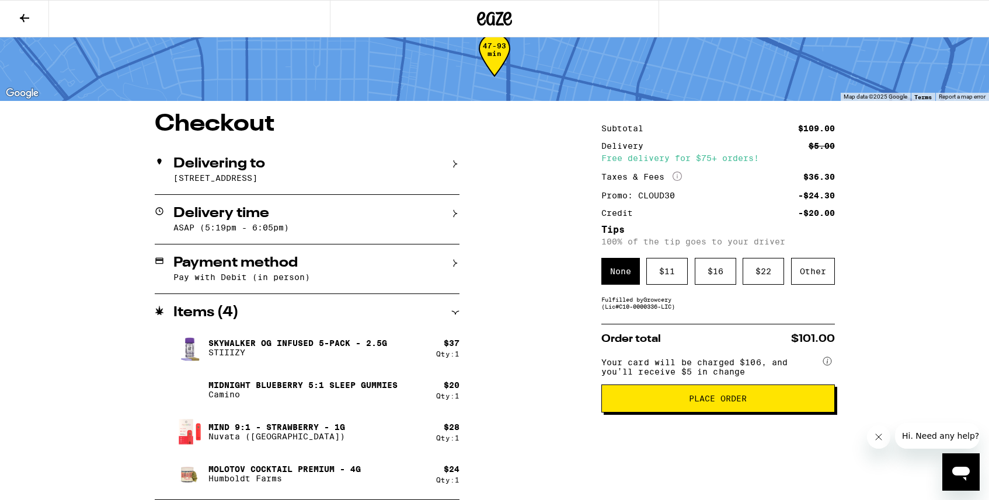
click at [458, 306] on div "Items ( 4 )" at bounding box center [307, 313] width 305 height 14
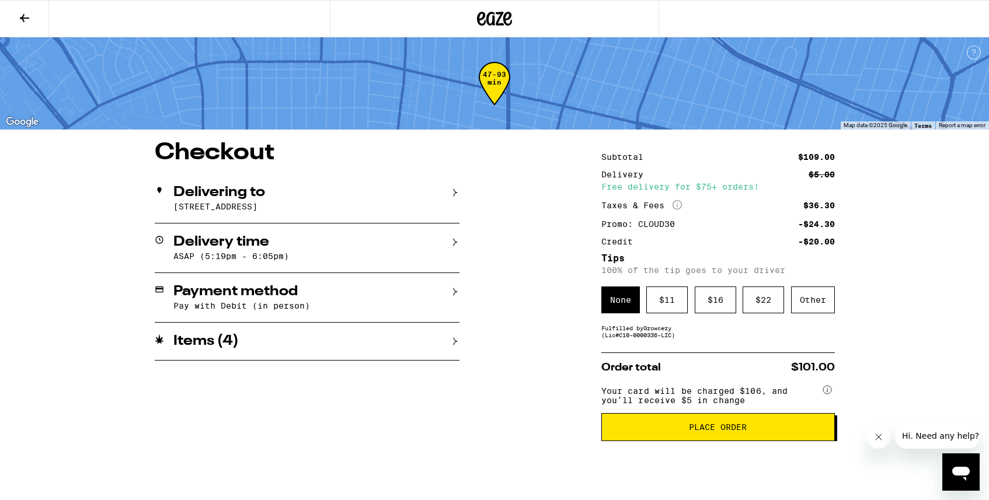
click at [420, 211] on p "[STREET_ADDRESS]" at bounding box center [316, 206] width 286 height 9
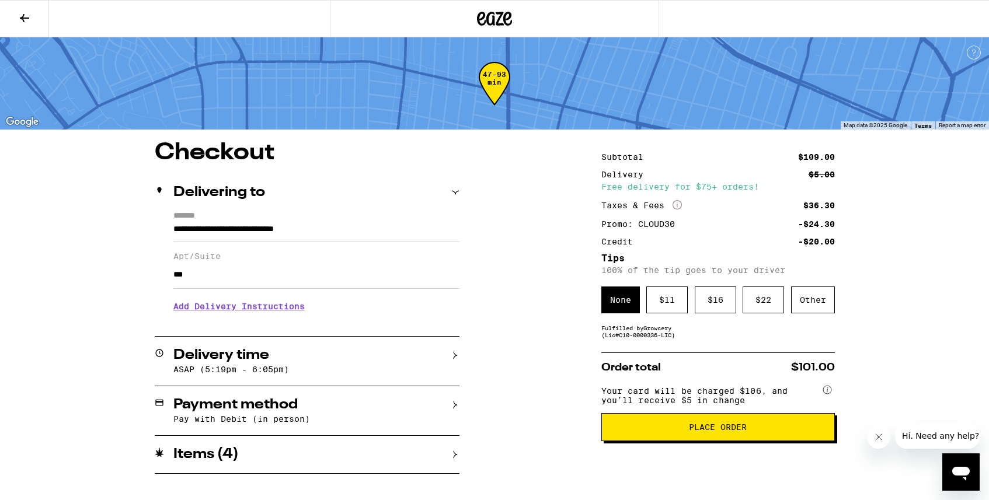
click at [302, 312] on h3 "Add Delivery Instructions" at bounding box center [316, 306] width 286 height 27
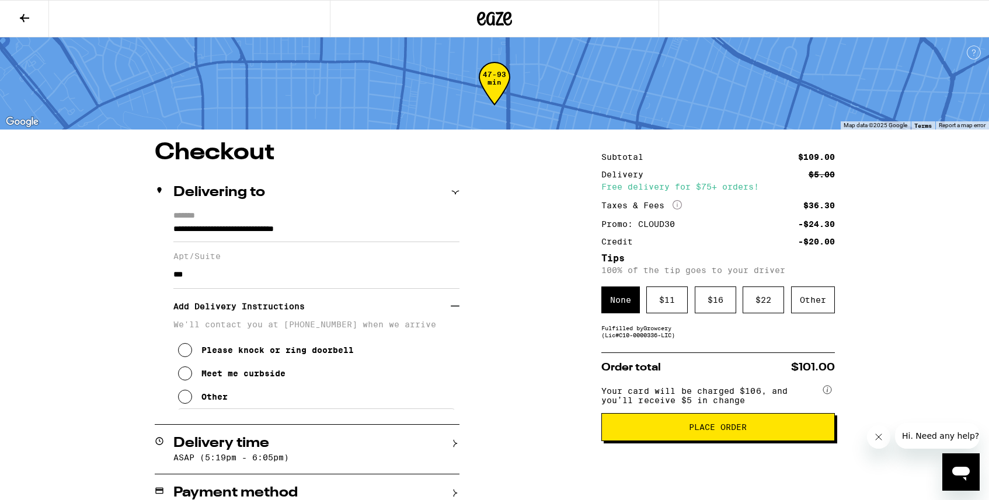
click at [204, 409] on button "Other" at bounding box center [203, 396] width 50 height 23
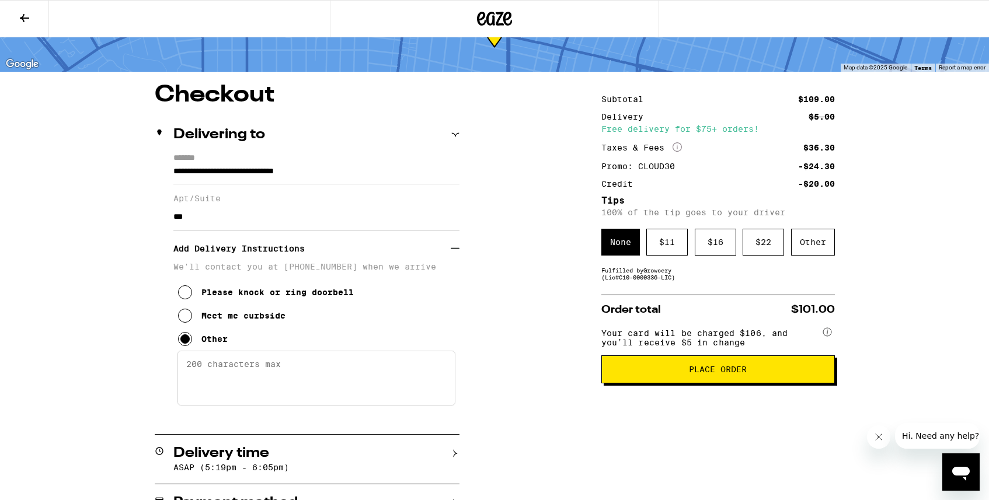
scroll to position [77, 0]
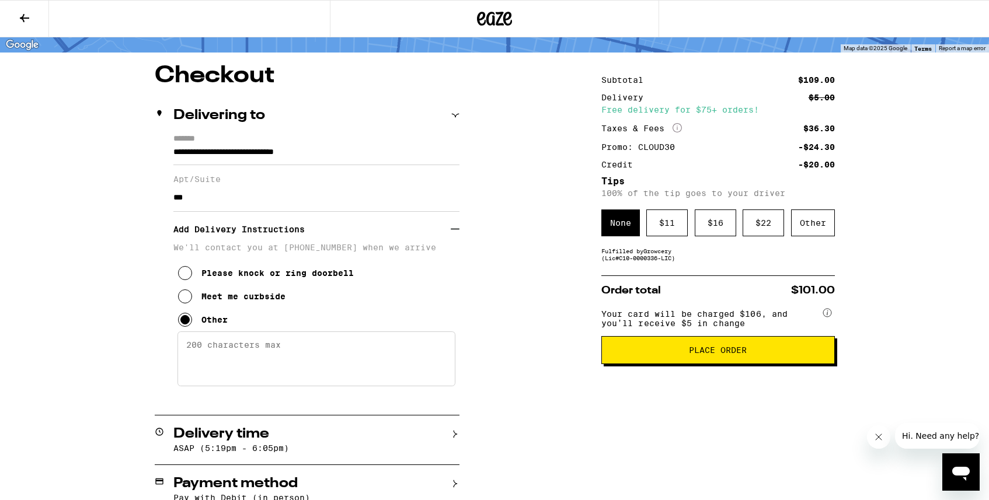
click at [217, 381] on textarea "Enter any other delivery instructions you want driver to know" at bounding box center [316, 359] width 278 height 55
type textarea "g"
type textarea "door code is 9621, 4th floor"
click at [699, 354] on span "Place Order" at bounding box center [718, 350] width 58 height 8
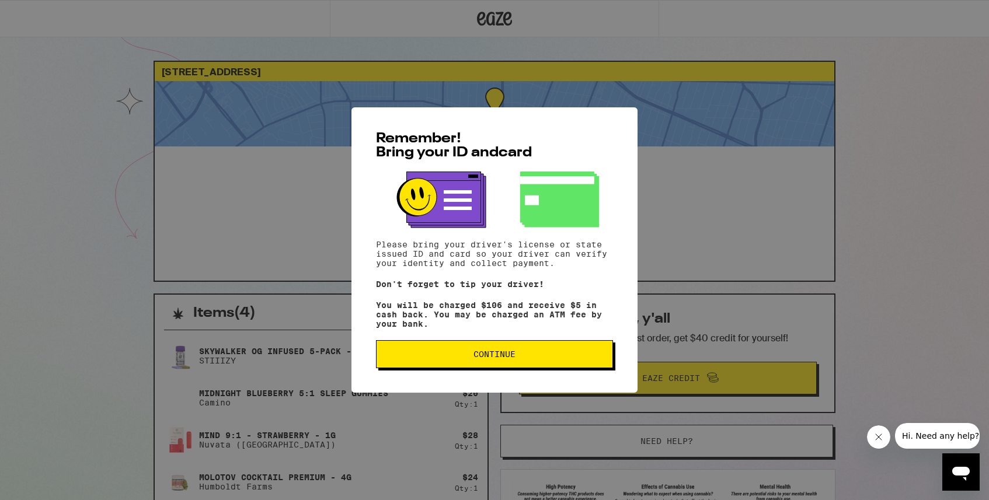
click at [538, 354] on button "Continue" at bounding box center [494, 354] width 237 height 28
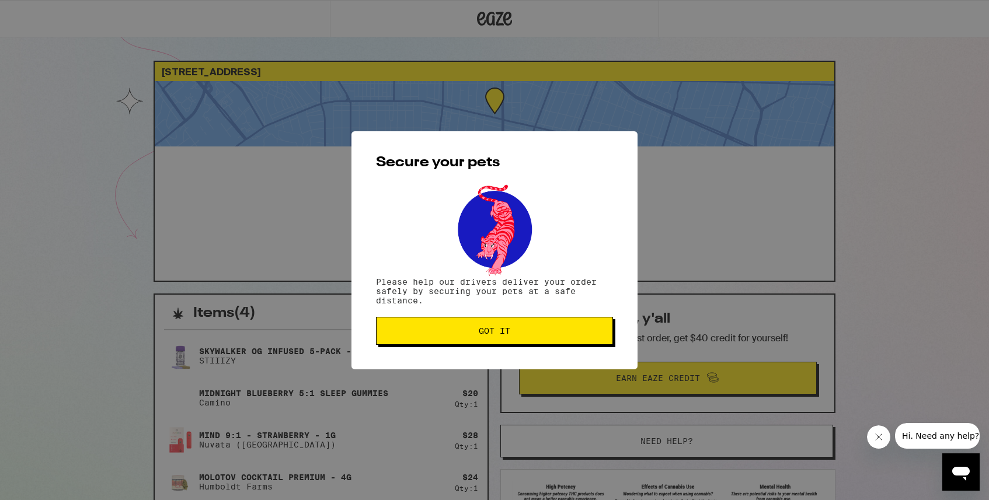
click at [512, 332] on span "Got it" at bounding box center [494, 331] width 217 height 8
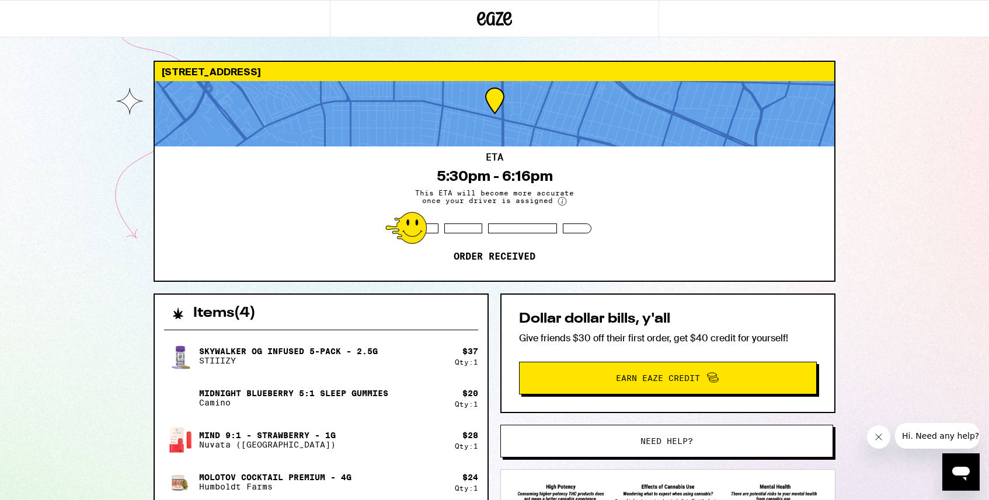
click at [84, 249] on div "[STREET_ADDRESS] ETA 5:30pm - 6:16pm This ETA will become more accurate once yo…" at bounding box center [494, 379] width 989 height 758
